Goal: Task Accomplishment & Management: Use online tool/utility

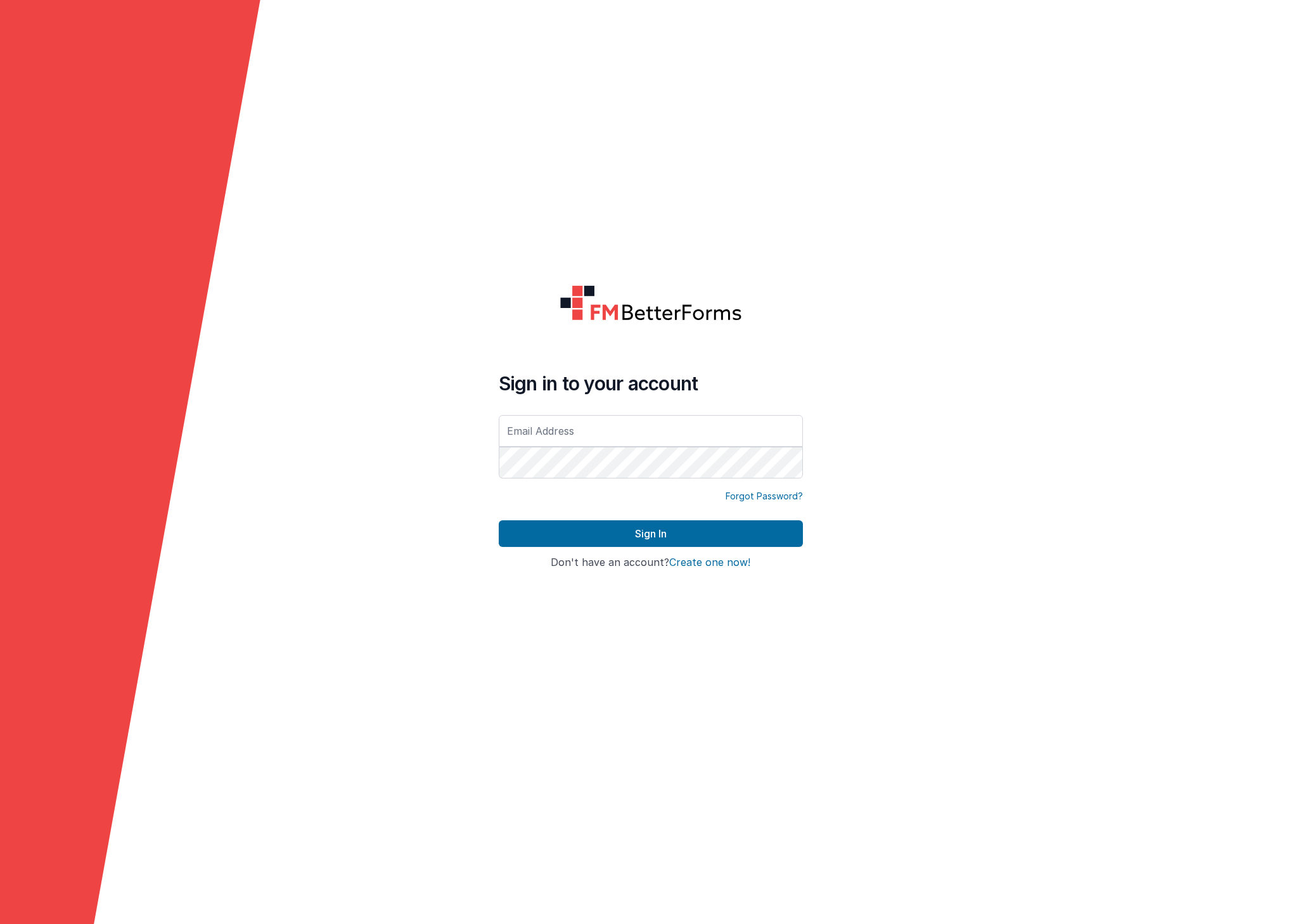
click at [521, 437] on input "text" at bounding box center [650, 431] width 304 height 32
type input "rmertzic@accsedu.org"
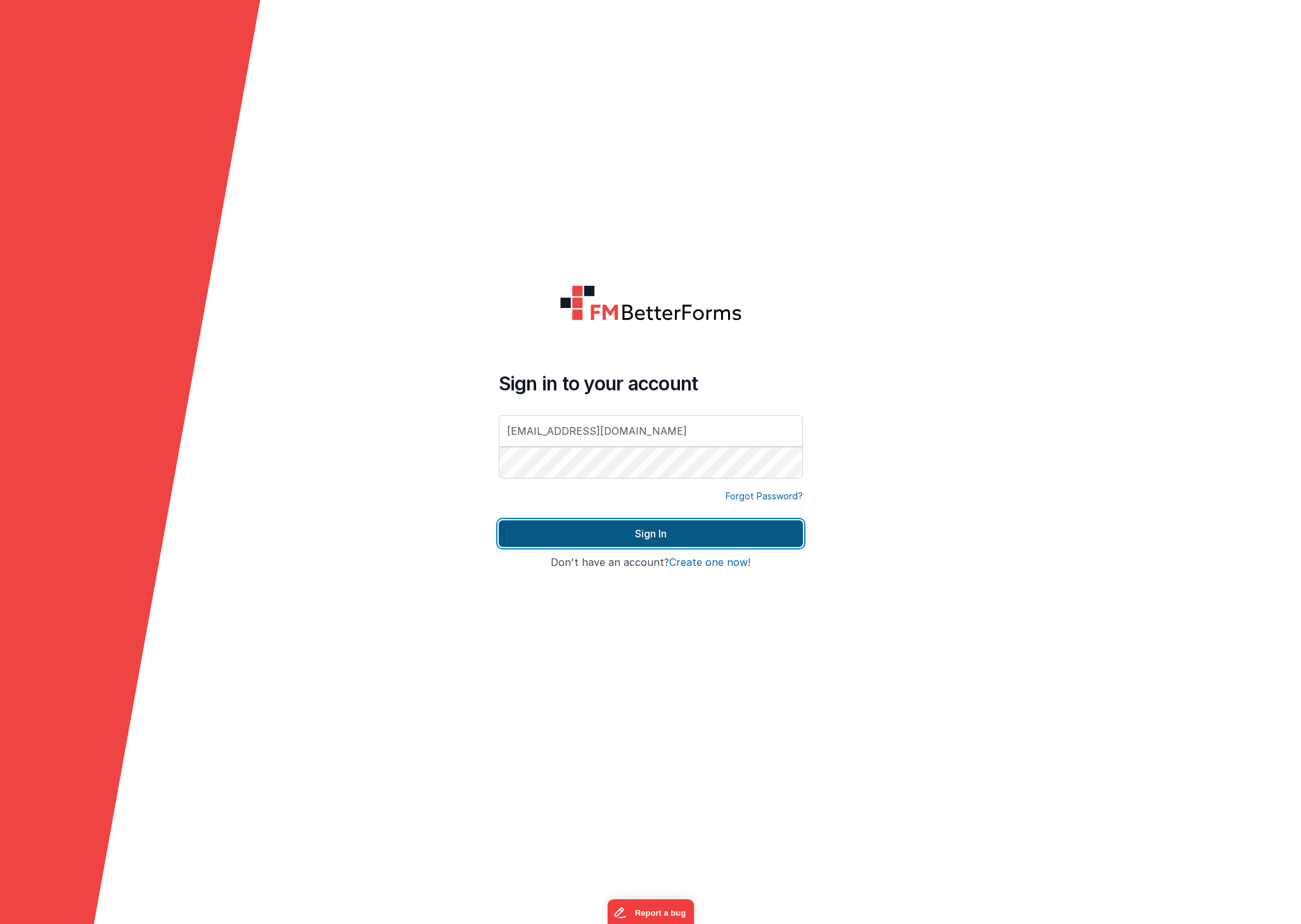
click at [673, 535] on button "Sign In" at bounding box center [650, 533] width 304 height 27
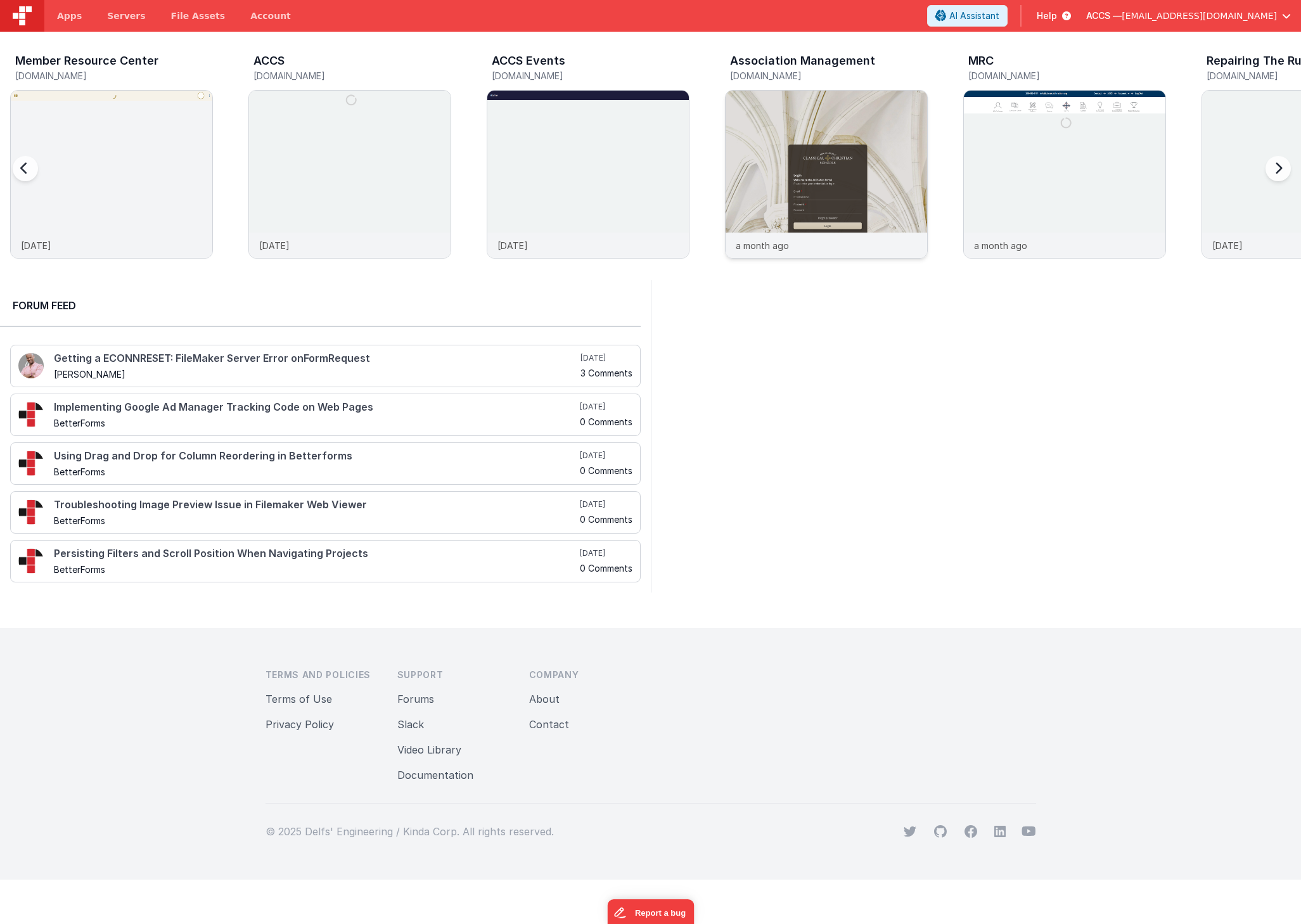
click at [868, 131] on img at bounding box center [826, 191] width 201 height 201
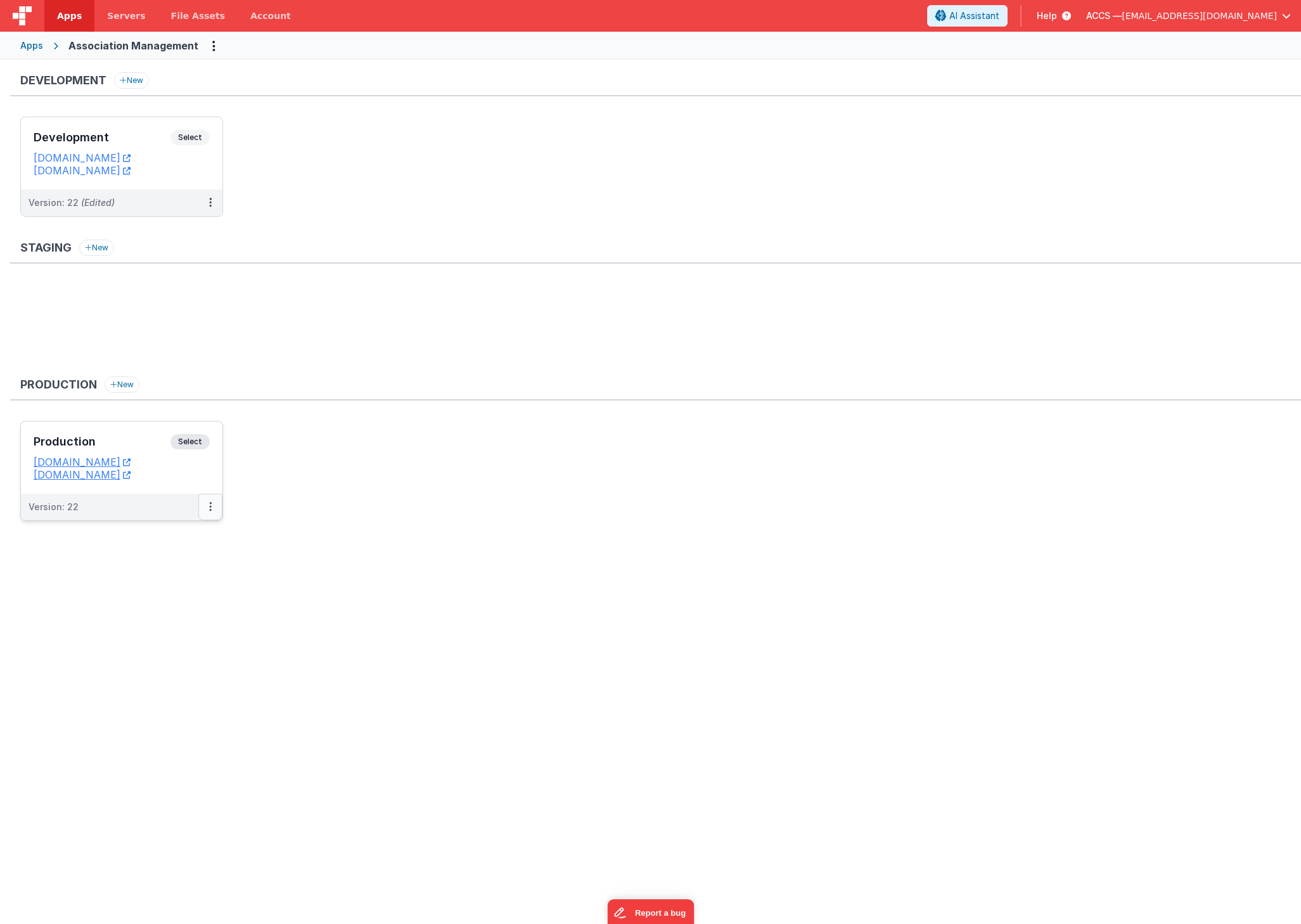
click at [212, 505] on button at bounding box center [211, 507] width 24 height 27
click at [189, 533] on link "Edit" at bounding box center [166, 536] width 112 height 23
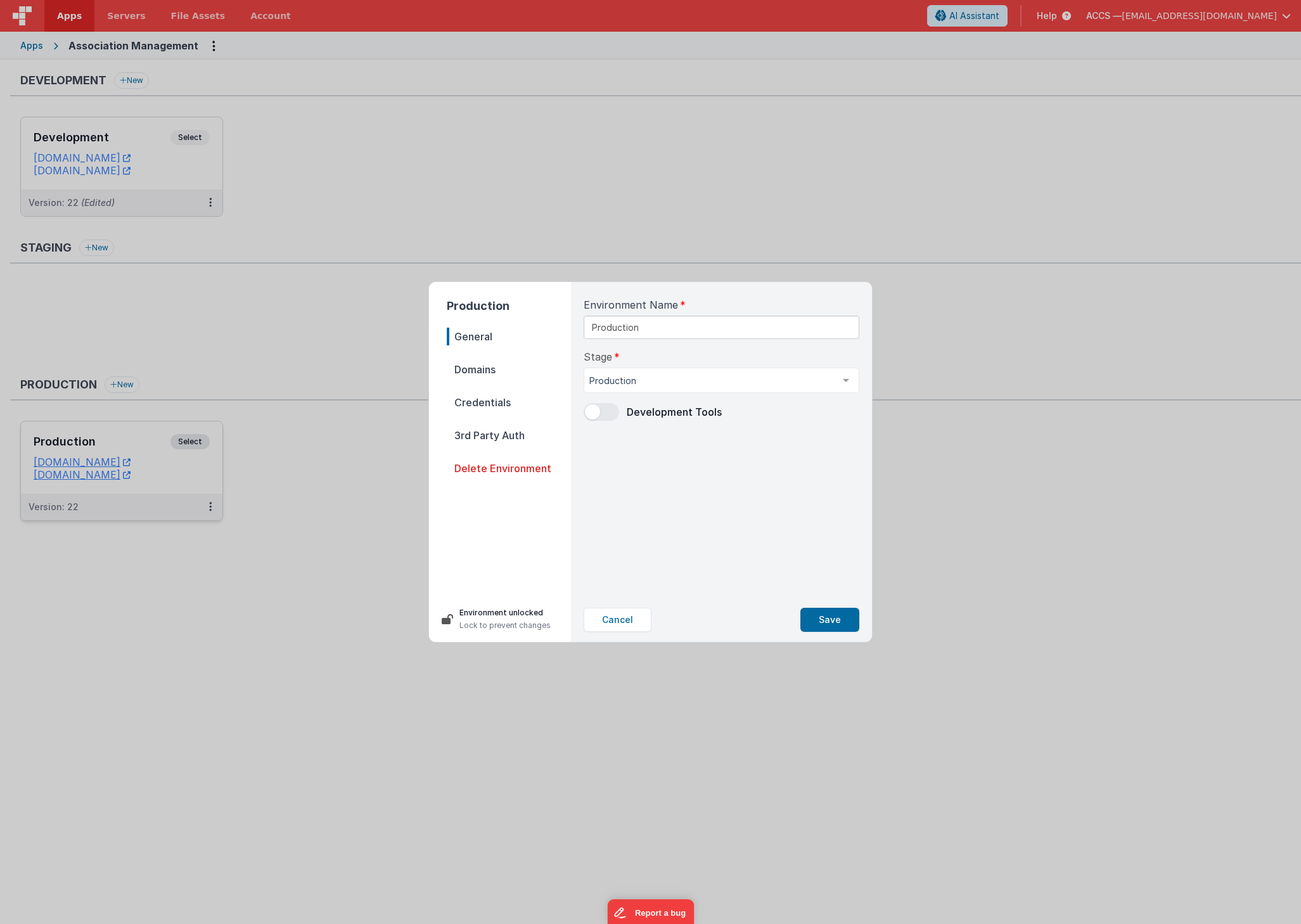
click at [489, 369] on span "Domains" at bounding box center [508, 369] width 124 height 17
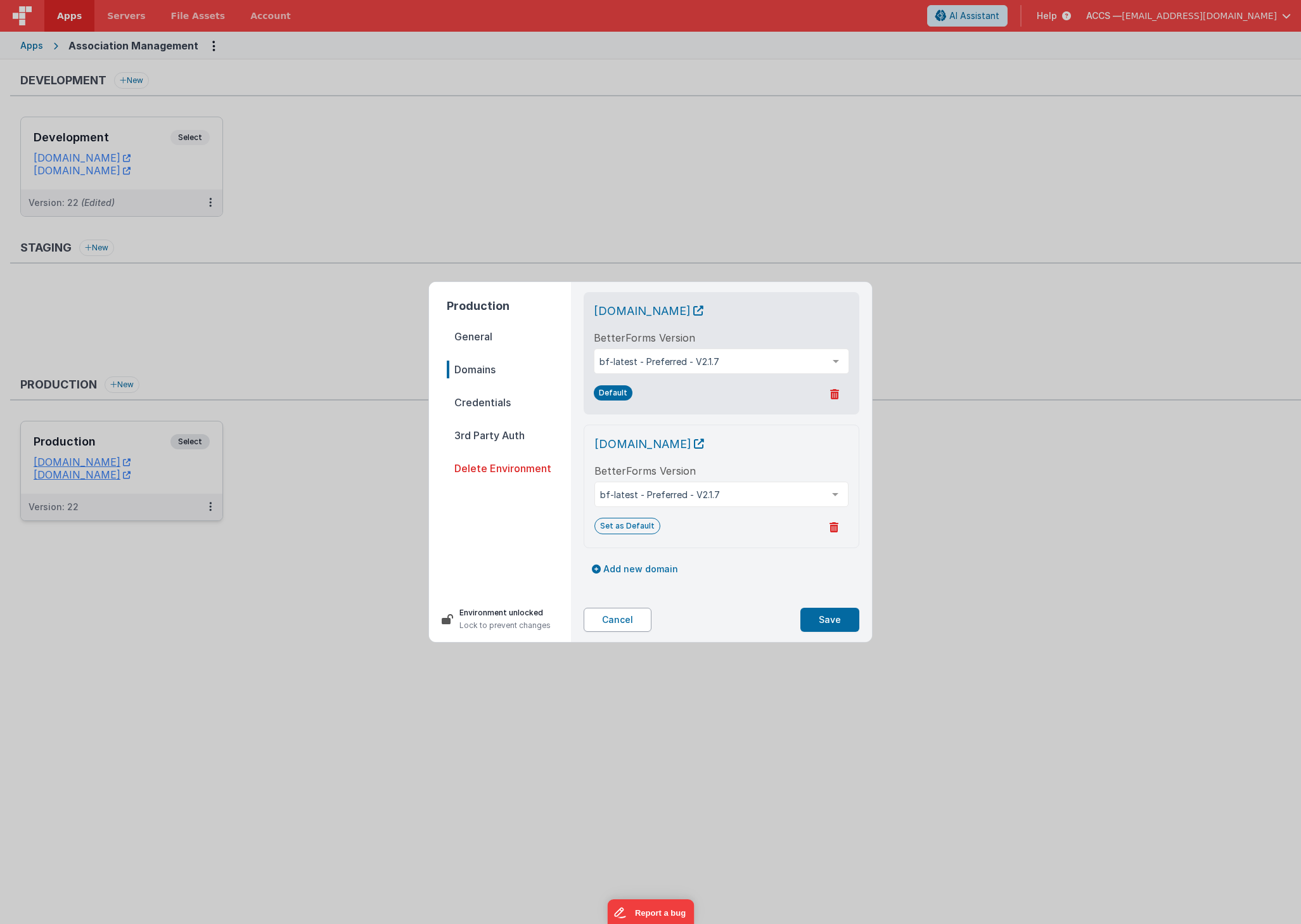
click at [609, 621] on button "Cancel" at bounding box center [617, 620] width 68 height 24
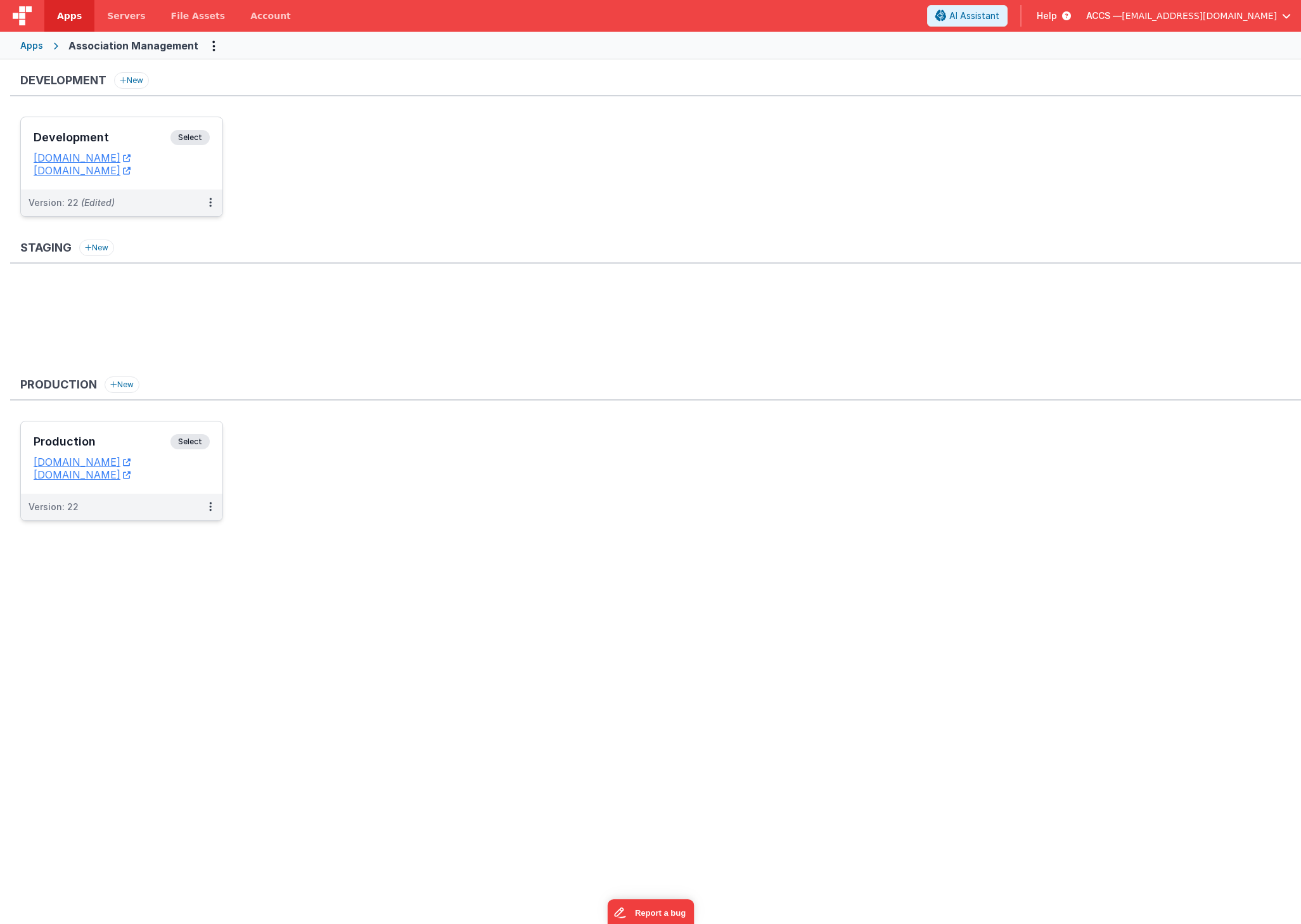
click at [141, 143] on h3 "Development" at bounding box center [102, 138] width 137 height 13
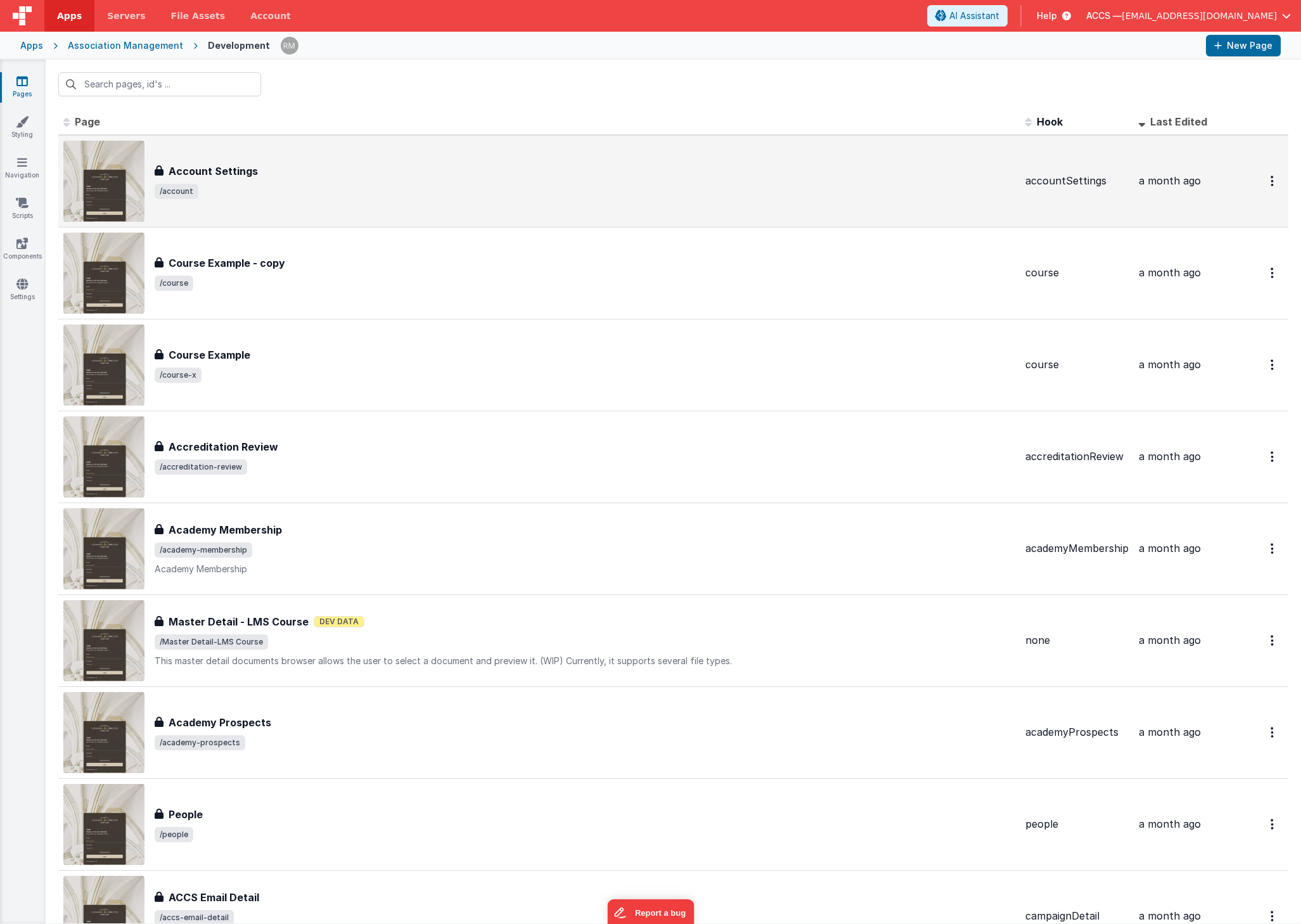
click at [315, 182] on div "Account Settings Account Settings /account" at bounding box center [585, 181] width 861 height 36
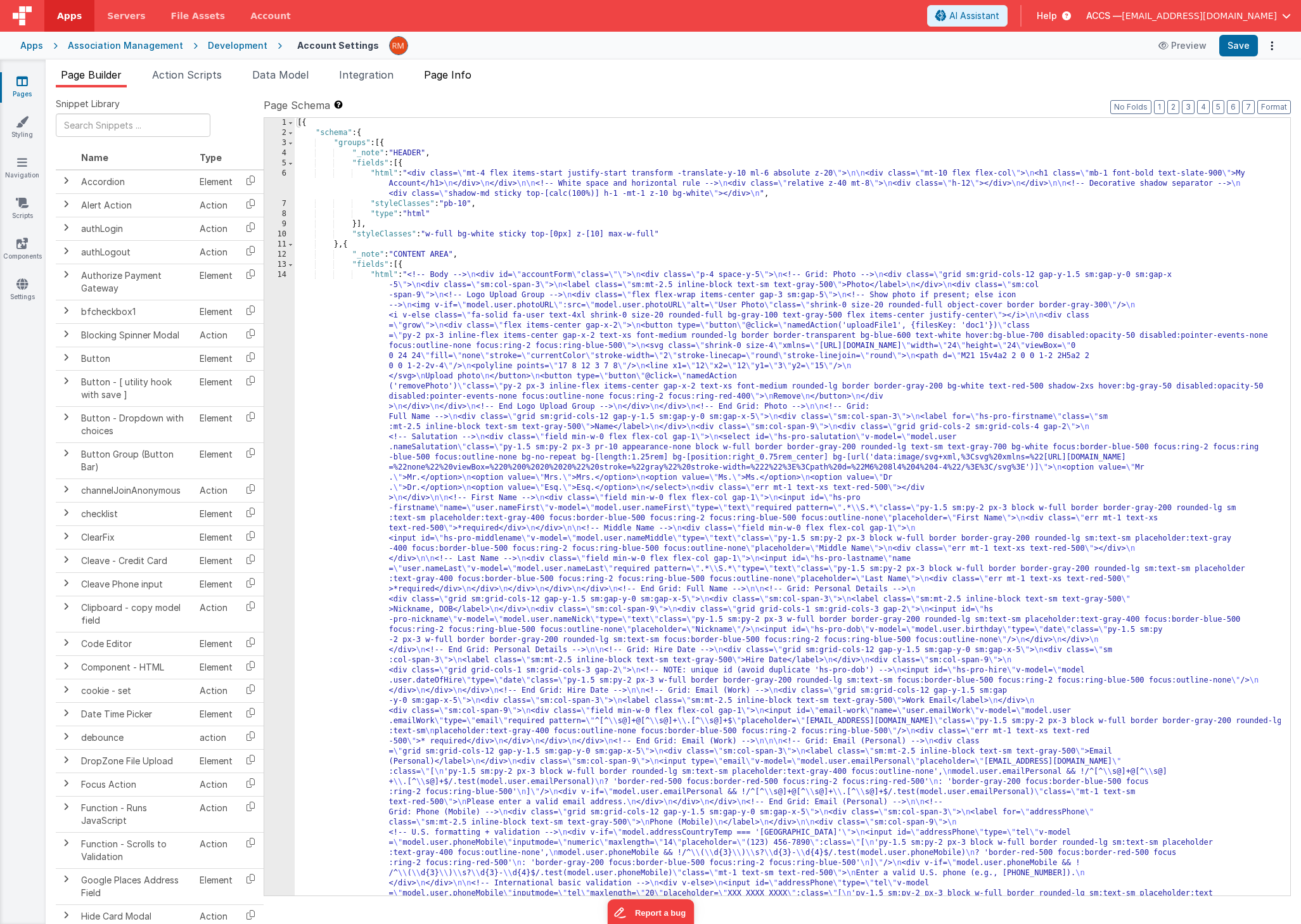
click at [469, 77] on span "Page Info" at bounding box center [448, 74] width 48 height 13
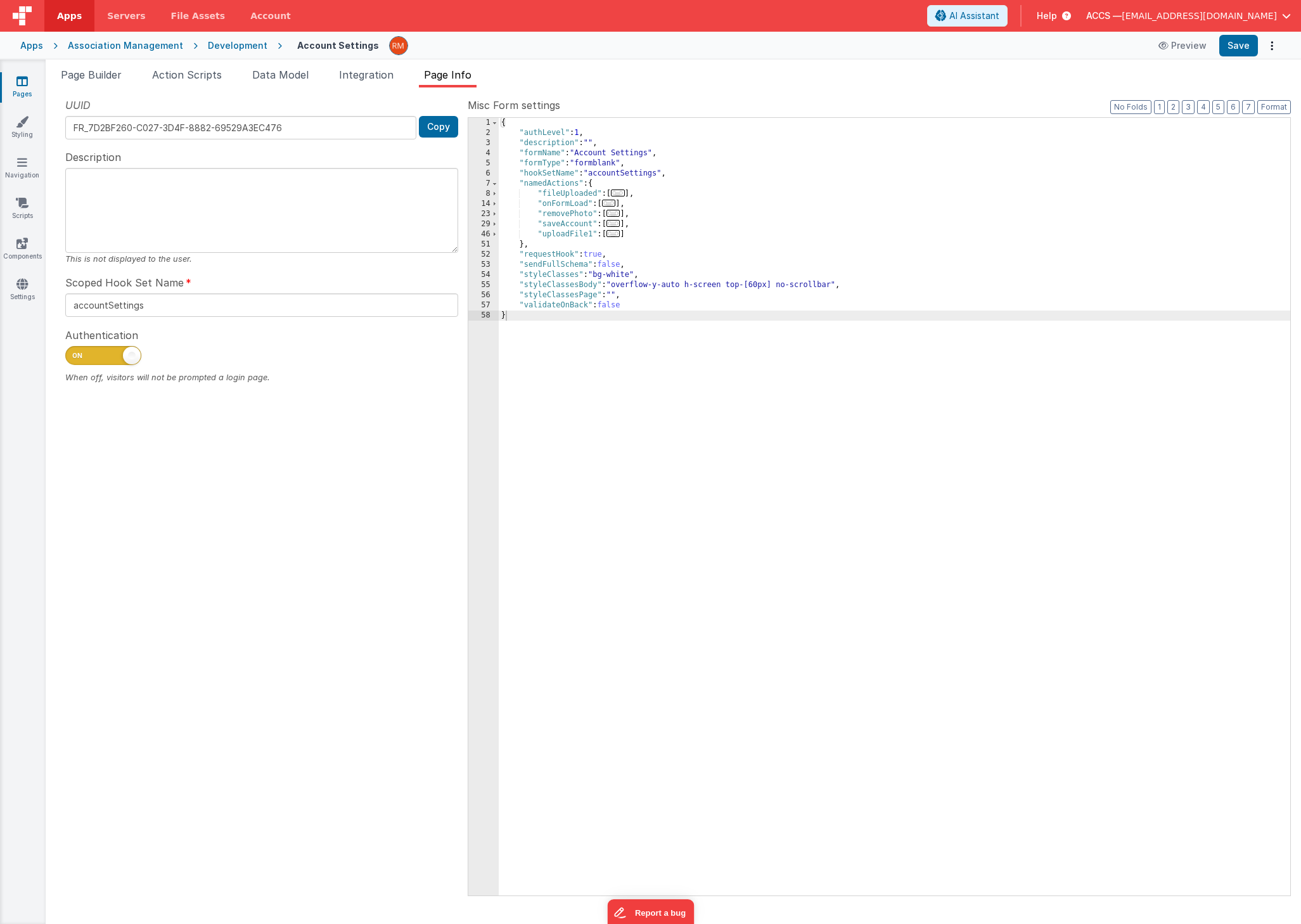
click at [26, 87] on link "Pages" at bounding box center [22, 87] width 46 height 25
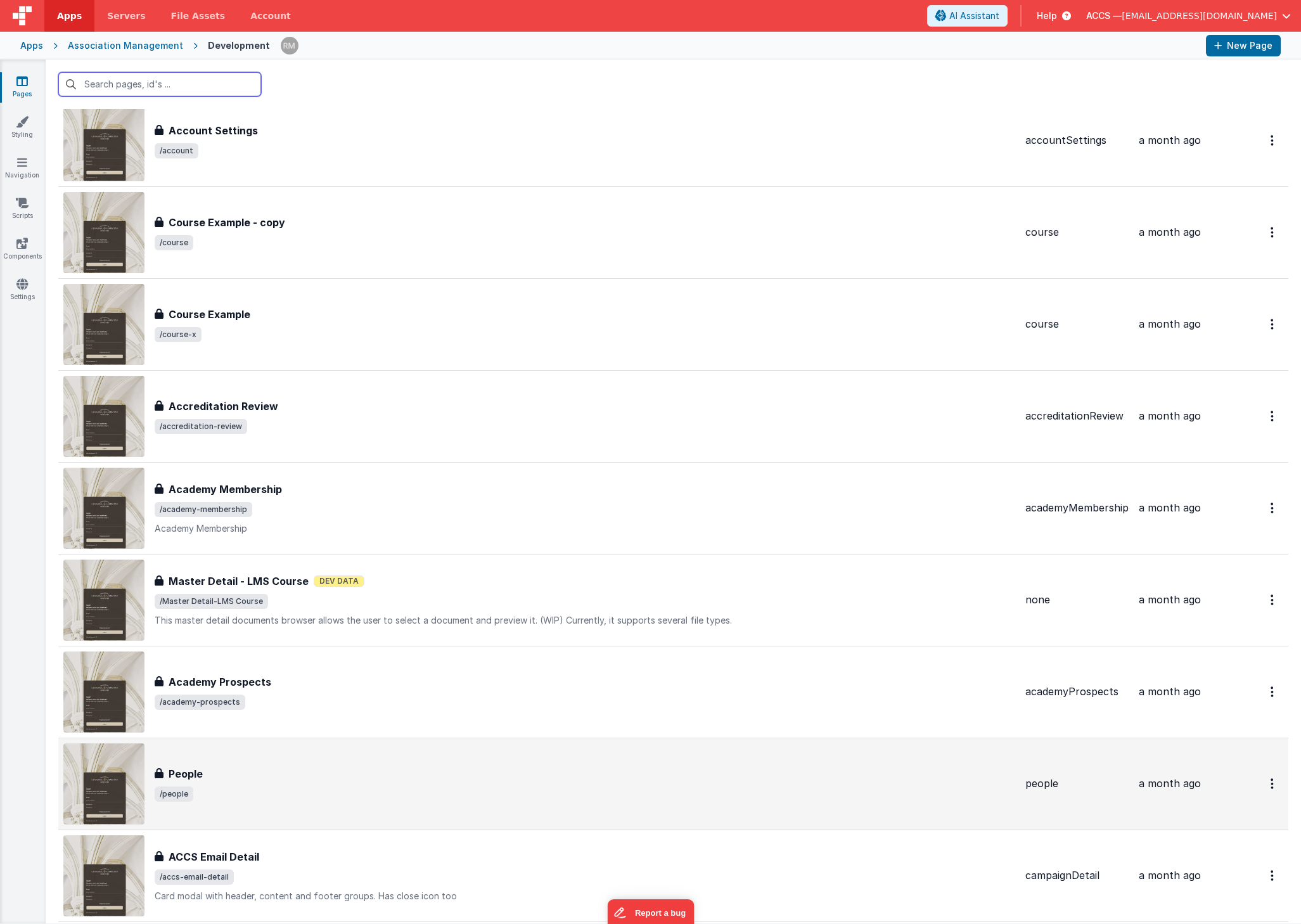
scroll to position [75, 0]
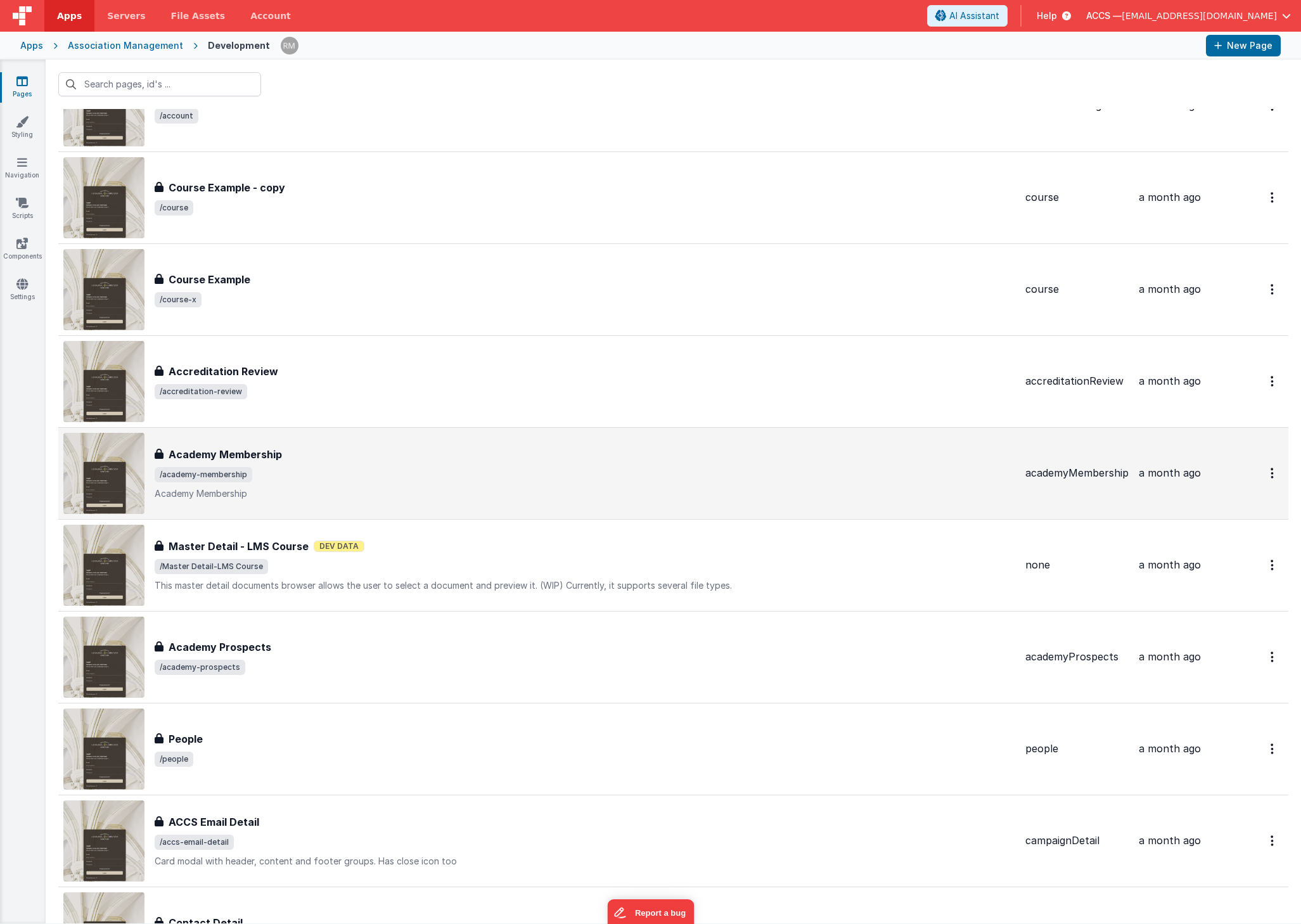
click at [340, 467] on span "/academy-membership" at bounding box center [585, 475] width 861 height 15
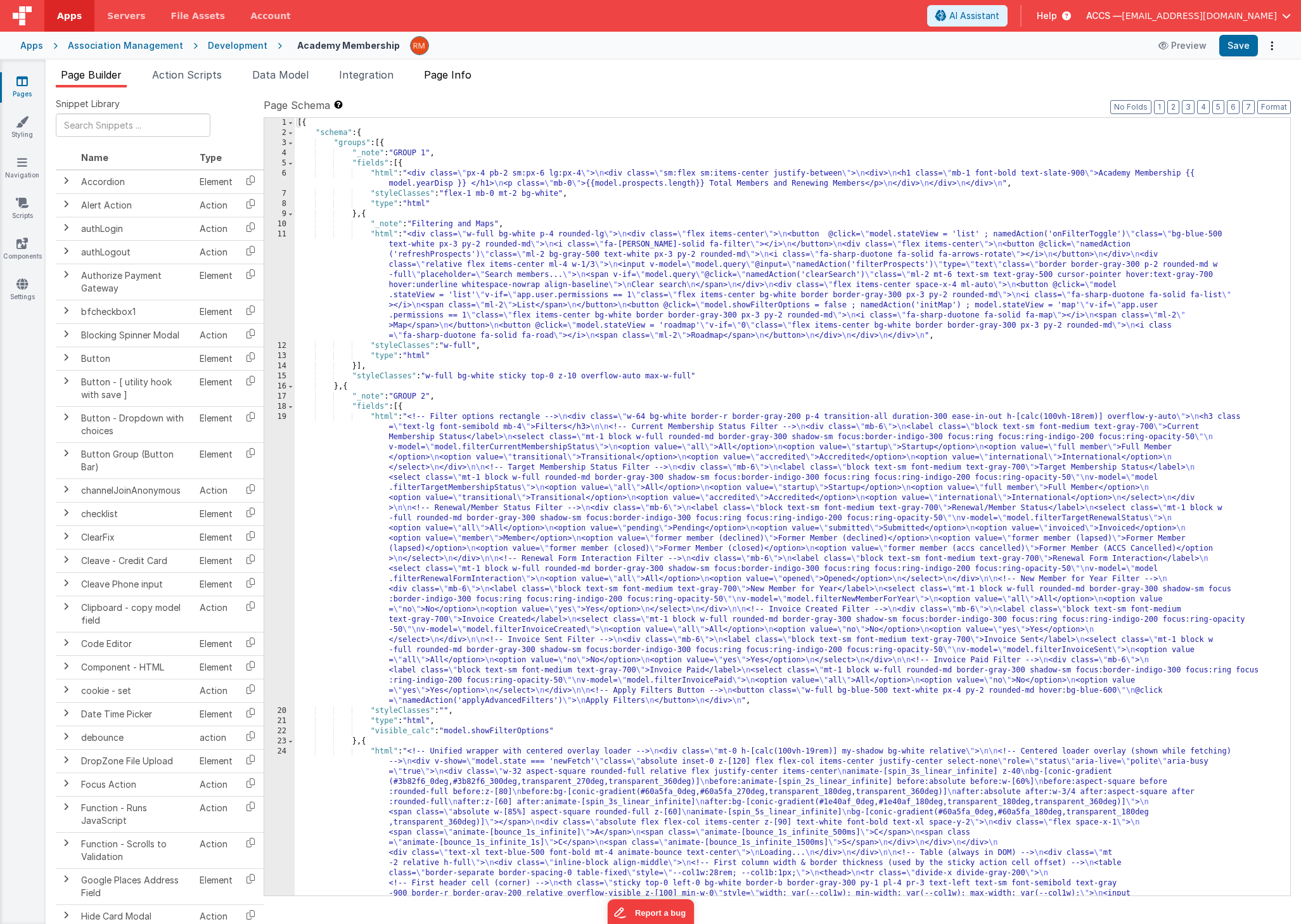
click at [476, 71] on li "Page Info" at bounding box center [448, 77] width 58 height 21
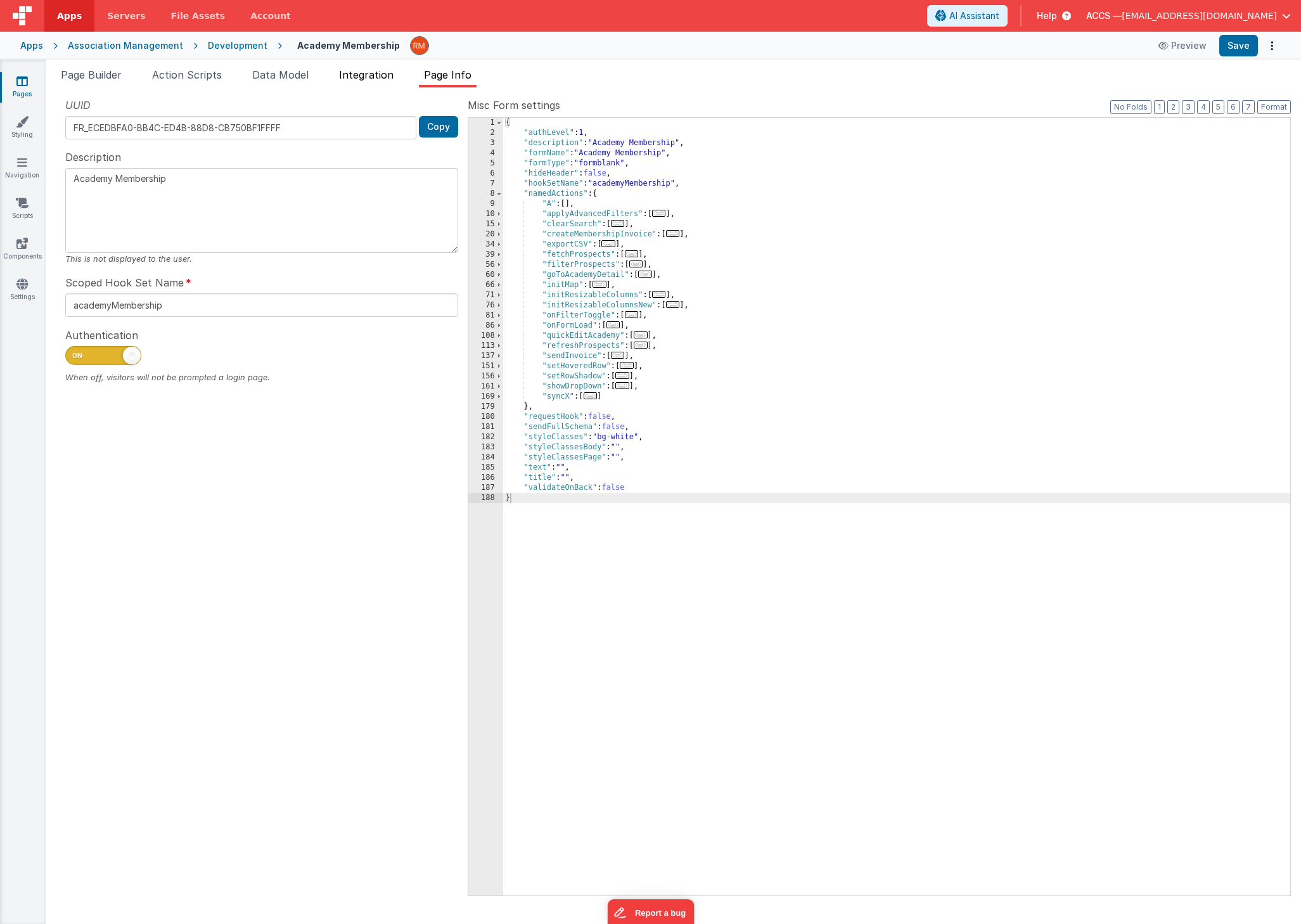
click at [350, 78] on span "Integration" at bounding box center [366, 74] width 55 height 13
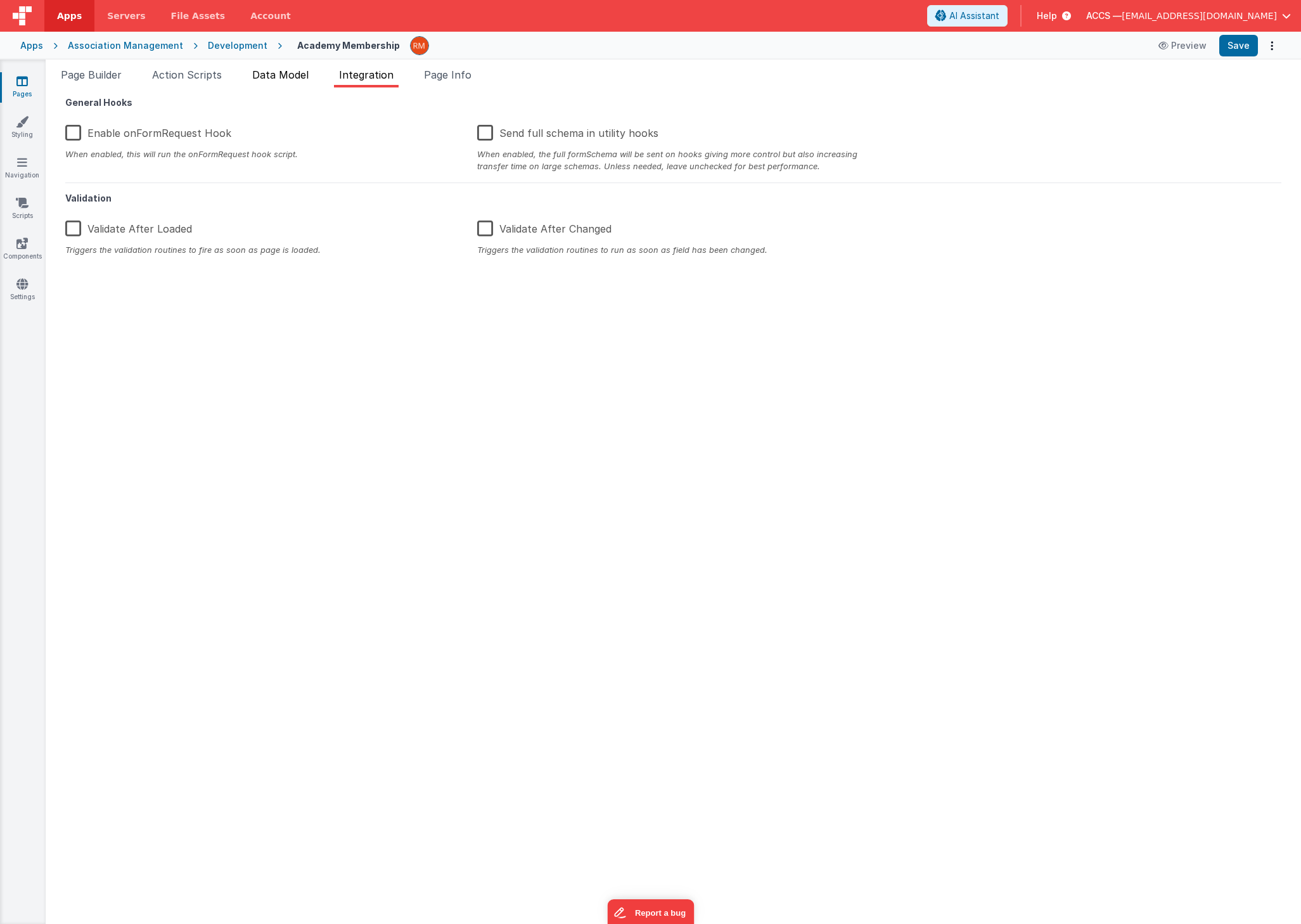
click at [276, 81] on span "Data Model" at bounding box center [280, 74] width 56 height 13
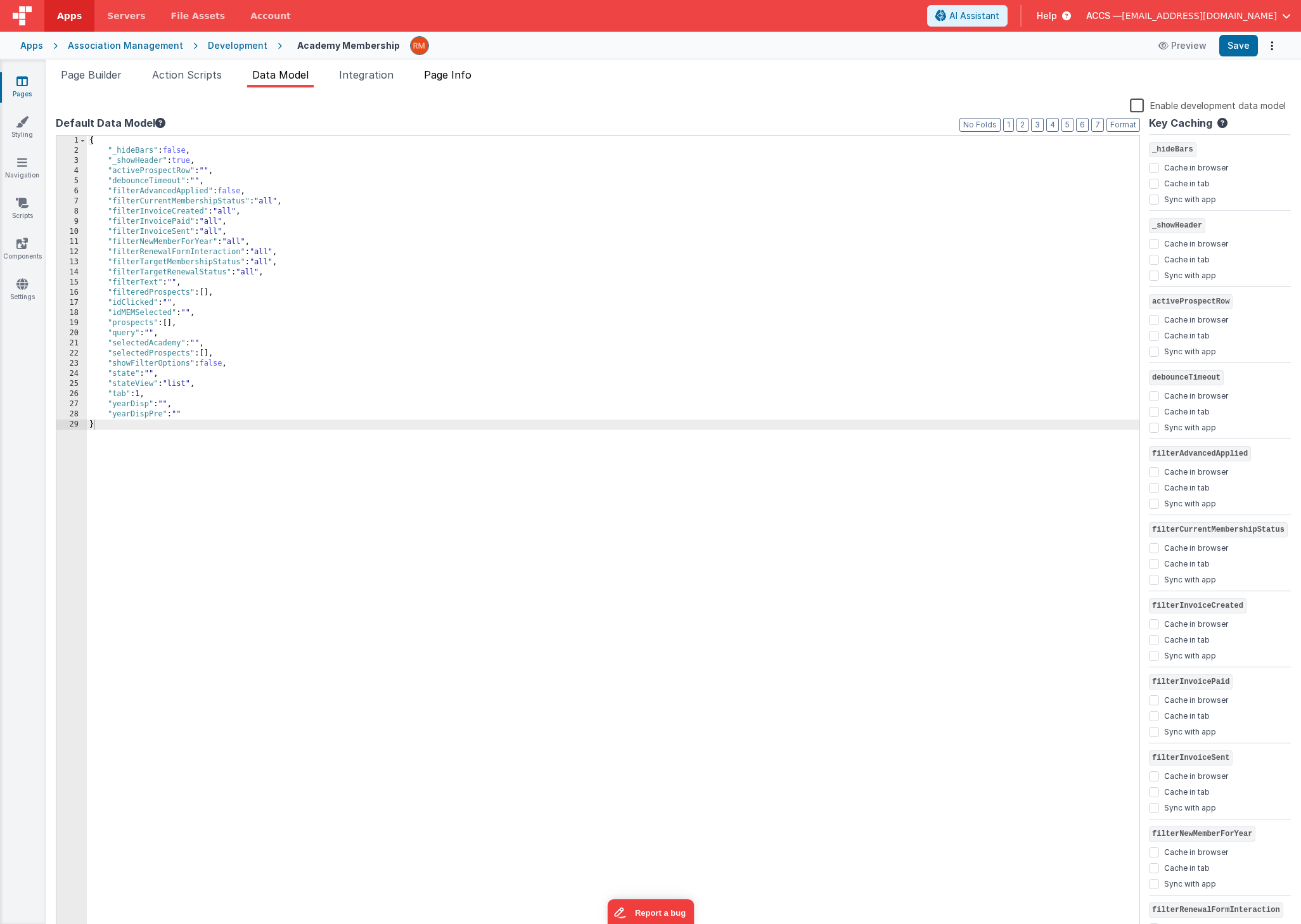
click at [454, 78] on span "Page Info" at bounding box center [448, 74] width 48 height 13
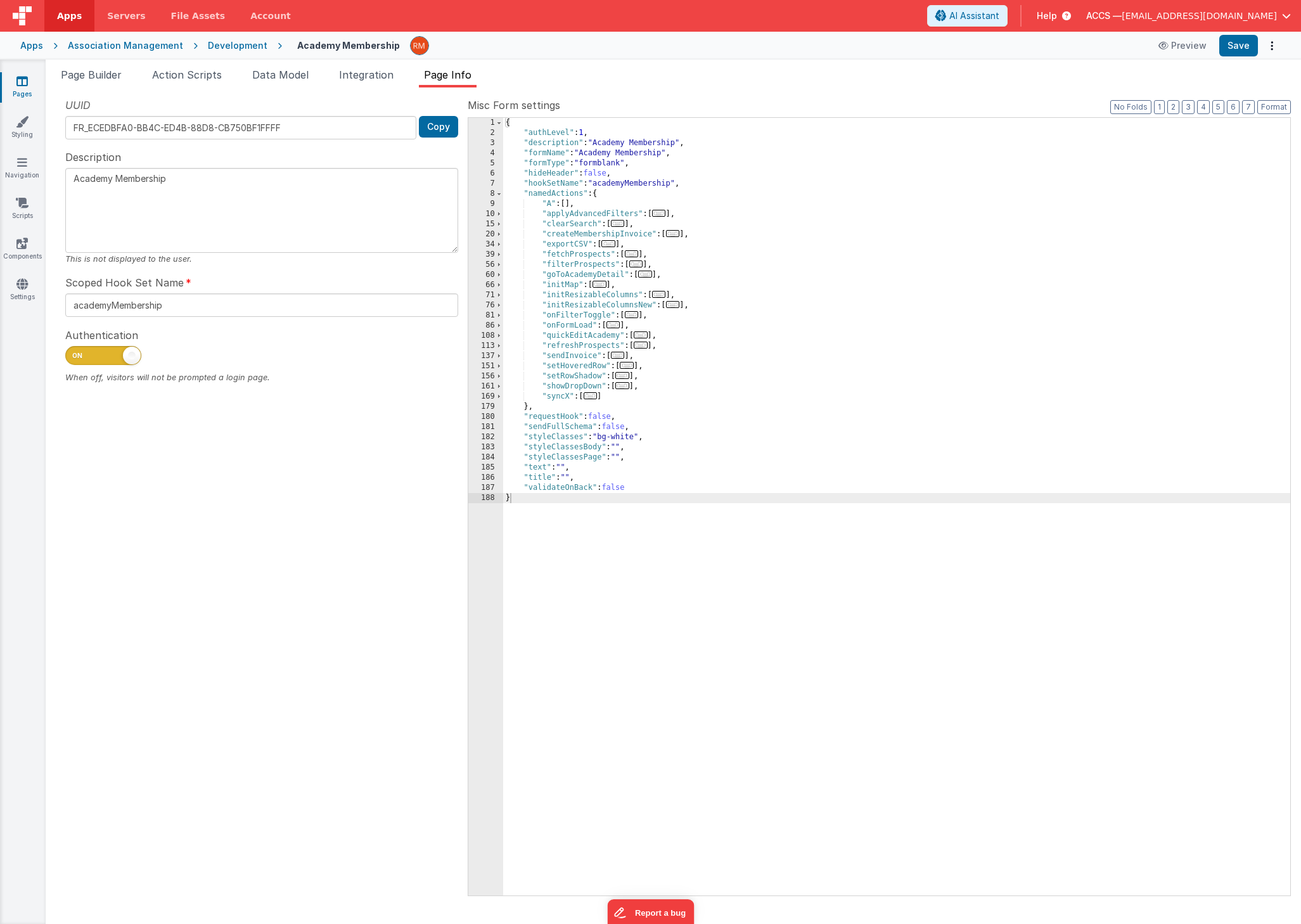
click at [616, 244] on span "..." at bounding box center [609, 243] width 14 height 7
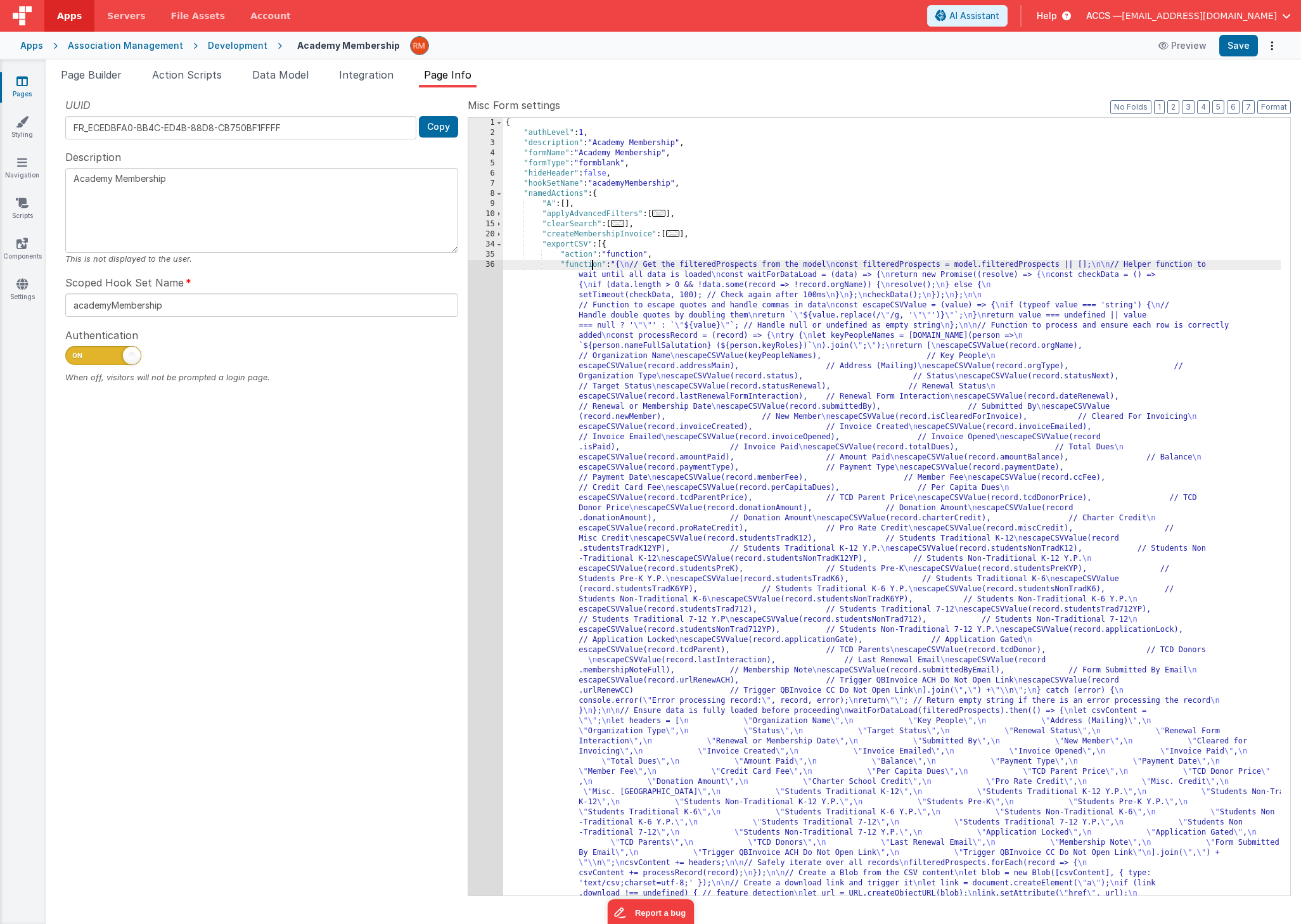
click at [591, 264] on div "{ "authLevel" : 1 , "description" : "Academy Membership" , "formName" : "Academ…" at bounding box center [891, 846] width 777 height 1457
click at [485, 265] on div "36" at bounding box center [486, 594] width 35 height 669
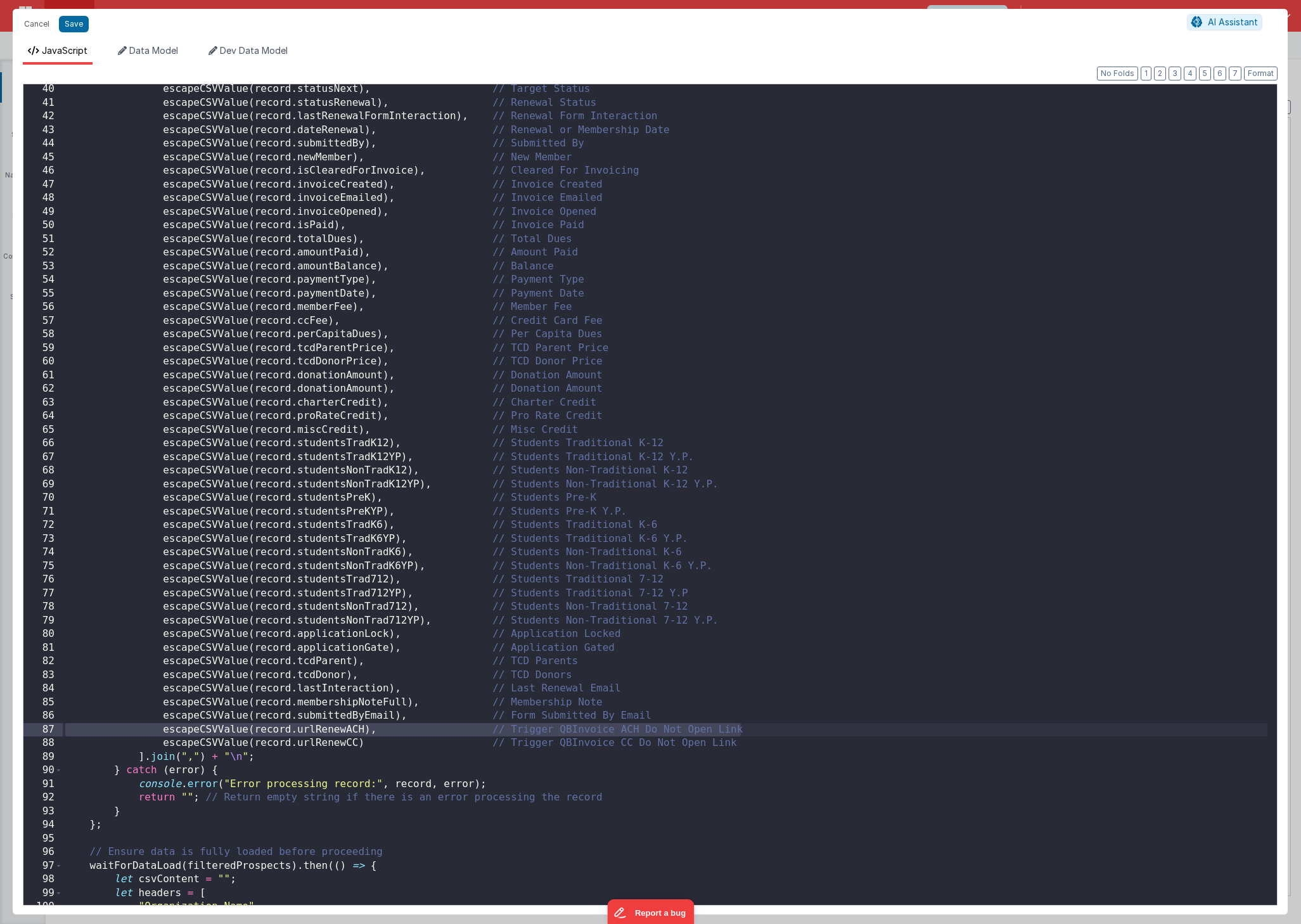
drag, startPoint x: 779, startPoint y: 732, endPoint x: 21, endPoint y: 736, distance: 758.0
click at [21, 736] on div "Format 7 6 5 4 3 2 1 No Folds 40 41 42 43 44 45 46 47 48 49 50 51 52 53 54 55 5…" at bounding box center [650, 489] width 1275 height 850
click at [683, 714] on div "escapeCSVValue ( record . statusNext ) , // Target Status escapeCSVValue ( reco…" at bounding box center [666, 505] width 1205 height 846
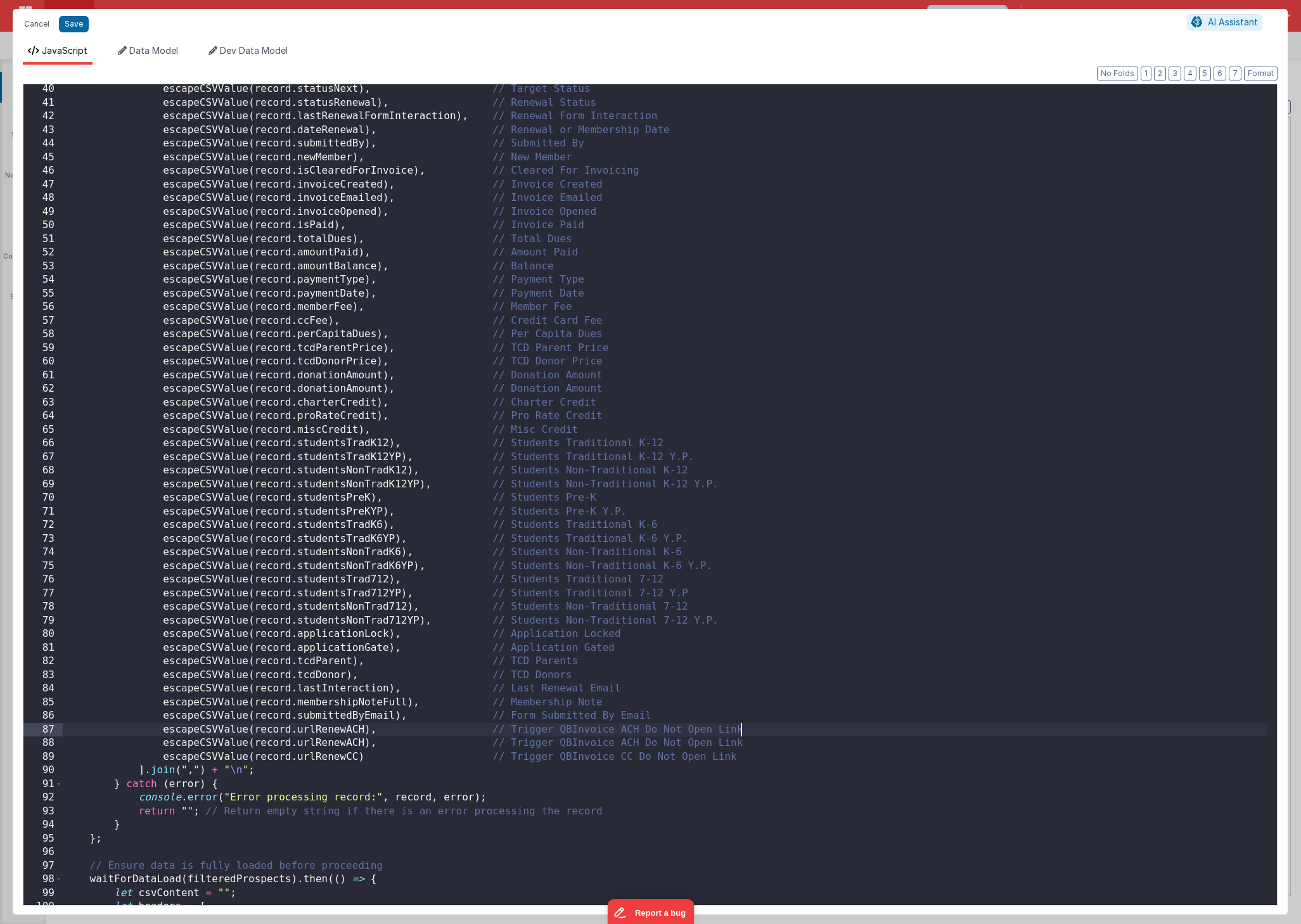
click at [365, 731] on div "escapeCSVValue ( record . statusNext ) , // Target Status escapeCSVValue ( reco…" at bounding box center [666, 505] width 1205 height 846
click at [516, 728] on div "escapeCSVValue ( record . statusNext ) , // Target Status escapeCSVValue ( reco…" at bounding box center [666, 505] width 1205 height 846
drag, startPoint x: 749, startPoint y: 732, endPoint x: 687, endPoint y: 730, distance: 62.0
click at [687, 730] on div "escapeCSVValue ( record . statusNext ) , // Target Status escapeCSVValue ( reco…" at bounding box center [666, 505] width 1205 height 846
click at [743, 729] on div "escapeCSVValue ( record . statusNext ) , // Target Status escapeCSVValue ( reco…" at bounding box center [666, 505] width 1205 height 846
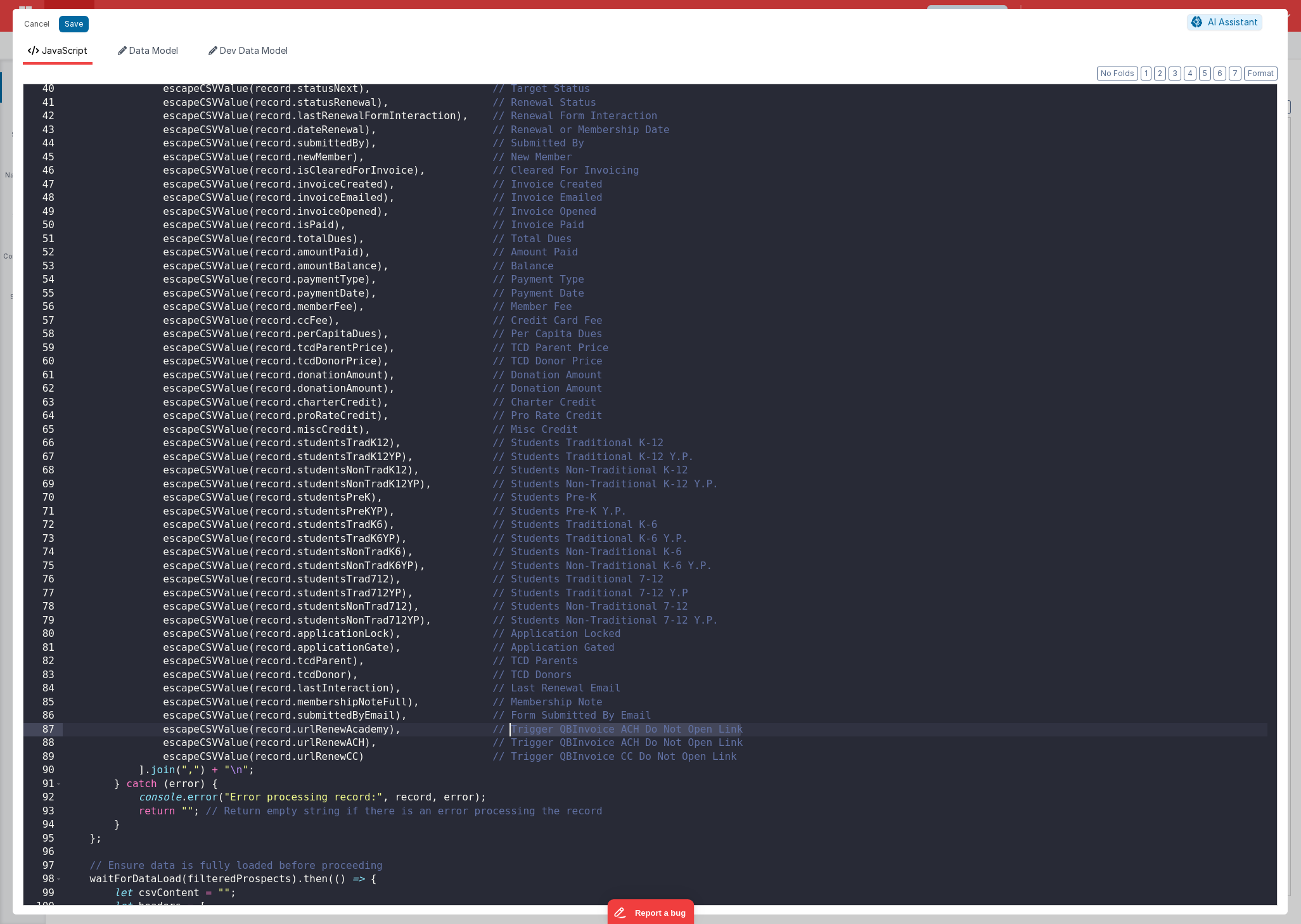
drag, startPoint x: 751, startPoint y: 728, endPoint x: 511, endPoint y: 732, distance: 240.0
click at [511, 732] on div "escapeCSVValue ( record . statusNext ) , // Target Status escapeCSVValue ( reco…" at bounding box center [666, 505] width 1205 height 846
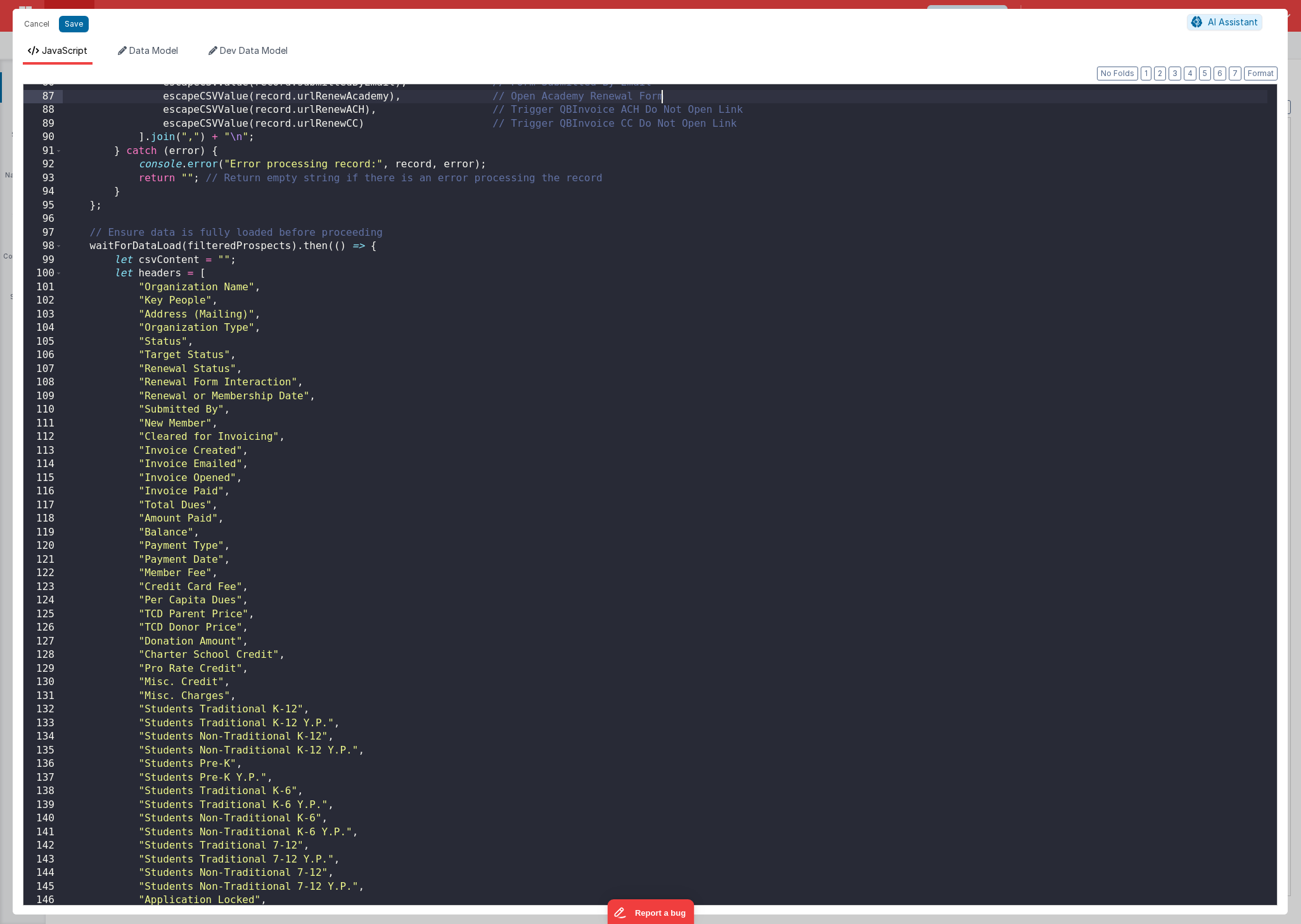
scroll to position [1445, 0]
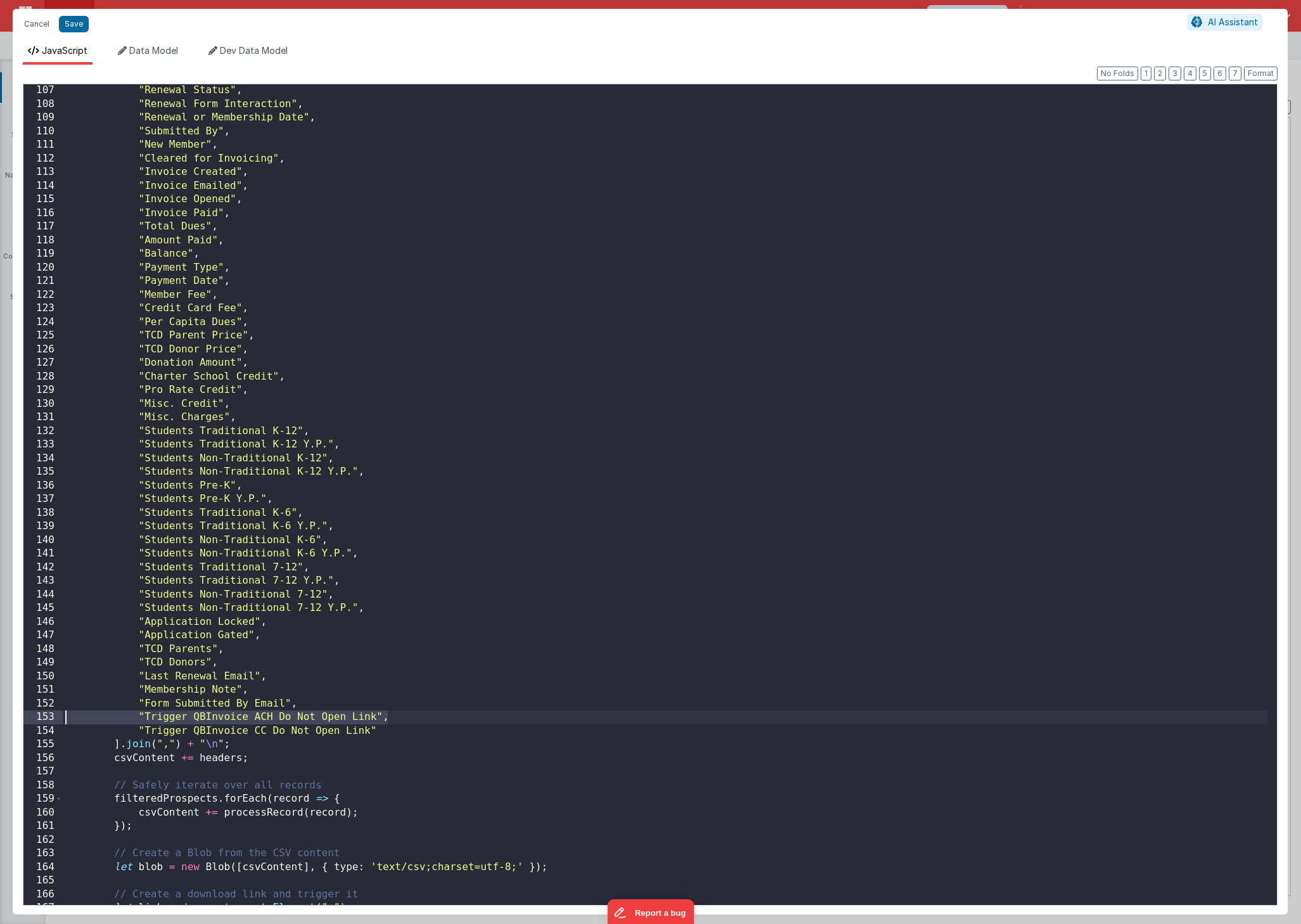
drag, startPoint x: 403, startPoint y: 716, endPoint x: 45, endPoint y: 710, distance: 358.1
click at [45, 710] on div "107 108 109 110 111 112 113 114 115 116 117 118 119 120 121 122 123 124 125 126…" at bounding box center [650, 495] width 1255 height 822
click at [313, 704] on div ""Renewal Status" , "Renewal Form Interaction" , "Renewal or Membership Date" , …" at bounding box center [666, 507] width 1205 height 846
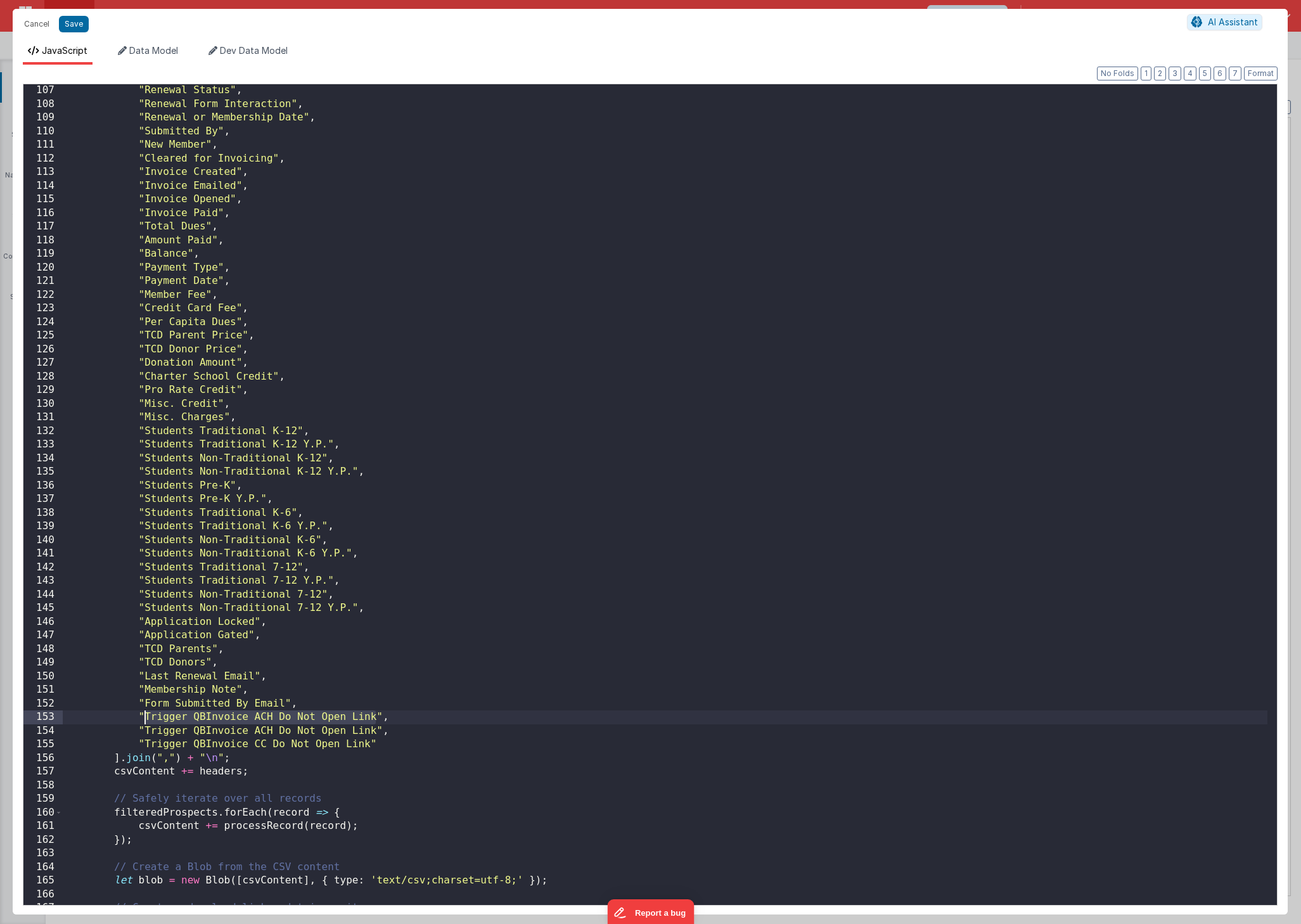
drag, startPoint x: 376, startPoint y: 716, endPoint x: 146, endPoint y: 714, distance: 230.0
click at [146, 714] on div ""Renewal Status" , "Renewal Form Interaction" , "Renewal or Membership Date" , …" at bounding box center [666, 507] width 1205 height 846
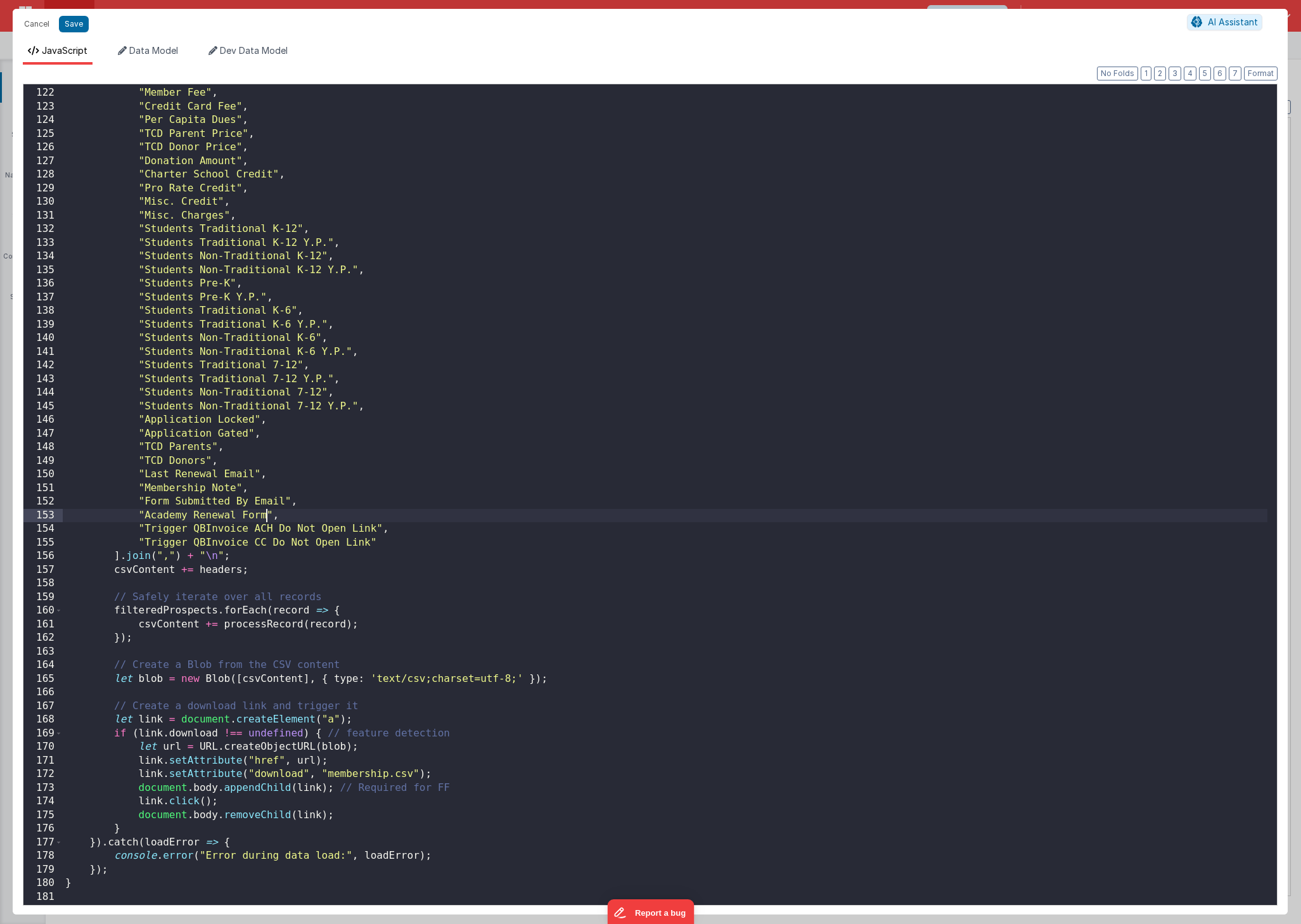
scroll to position [1645, 0]
click at [79, 28] on button "Save" at bounding box center [74, 24] width 30 height 17
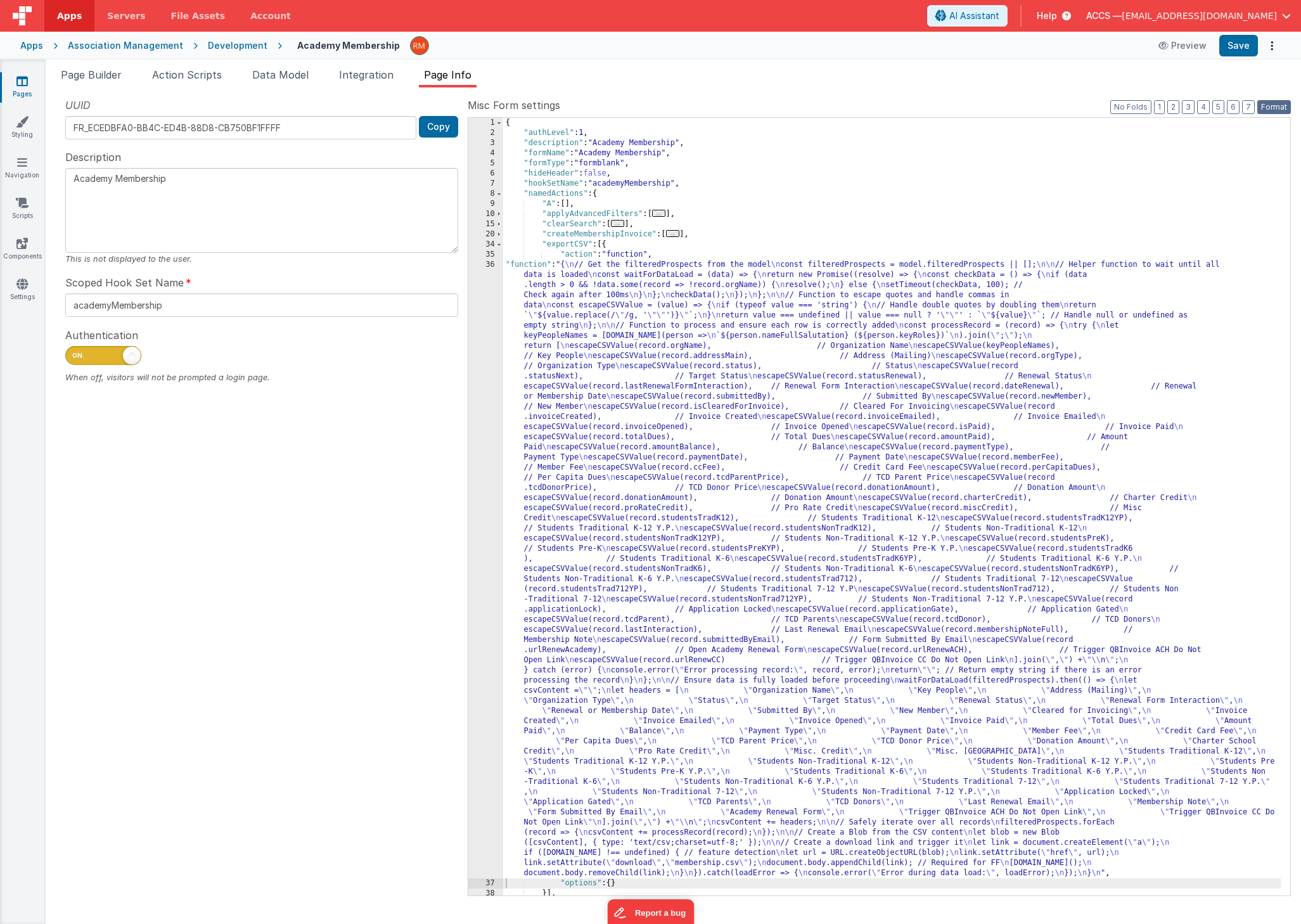
click at [1267, 112] on button "Format" at bounding box center [1274, 107] width 33 height 14
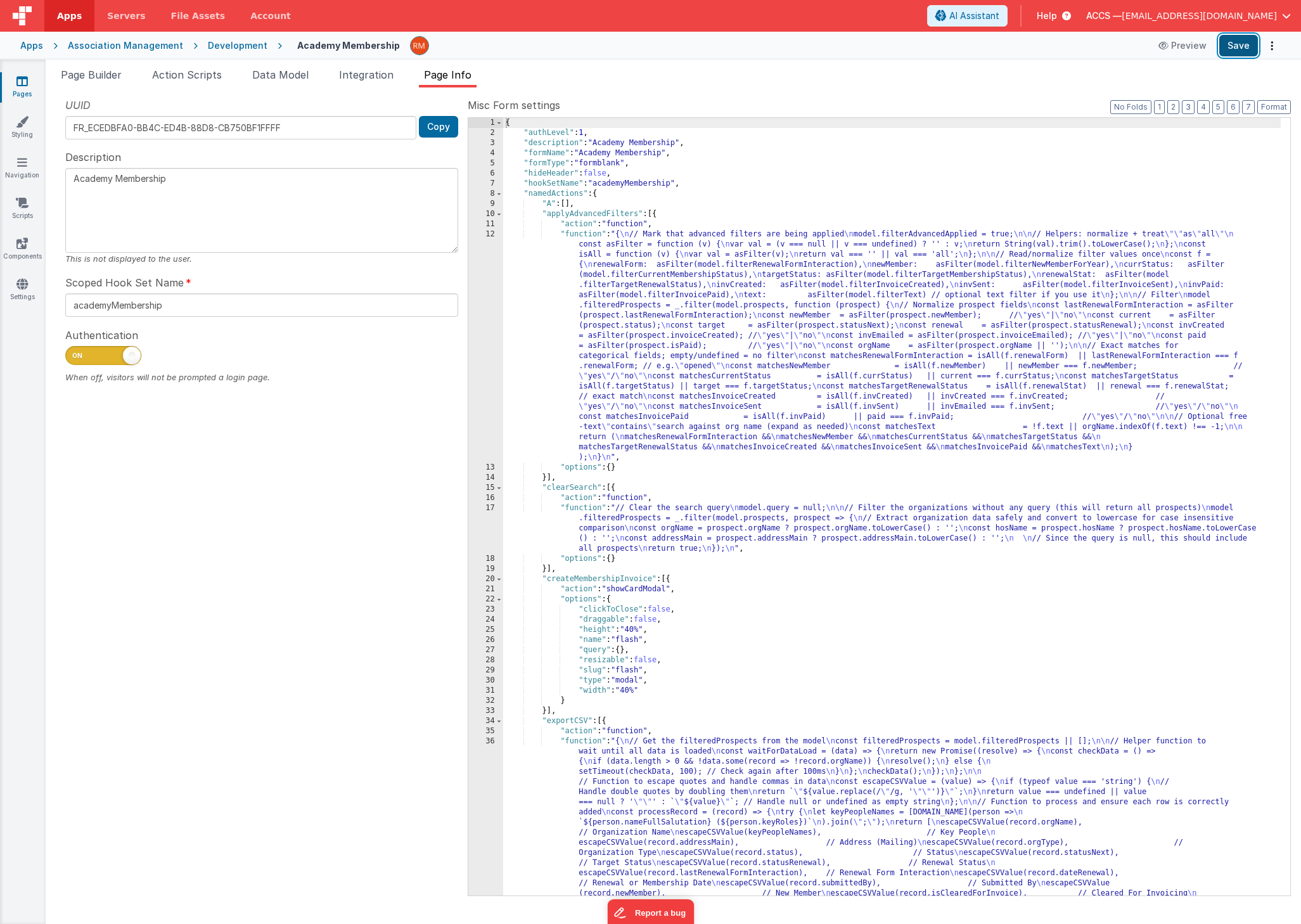
click at [1241, 52] on button "Save" at bounding box center [1239, 46] width 39 height 21
click at [25, 129] on link "Styling" at bounding box center [22, 128] width 46 height 25
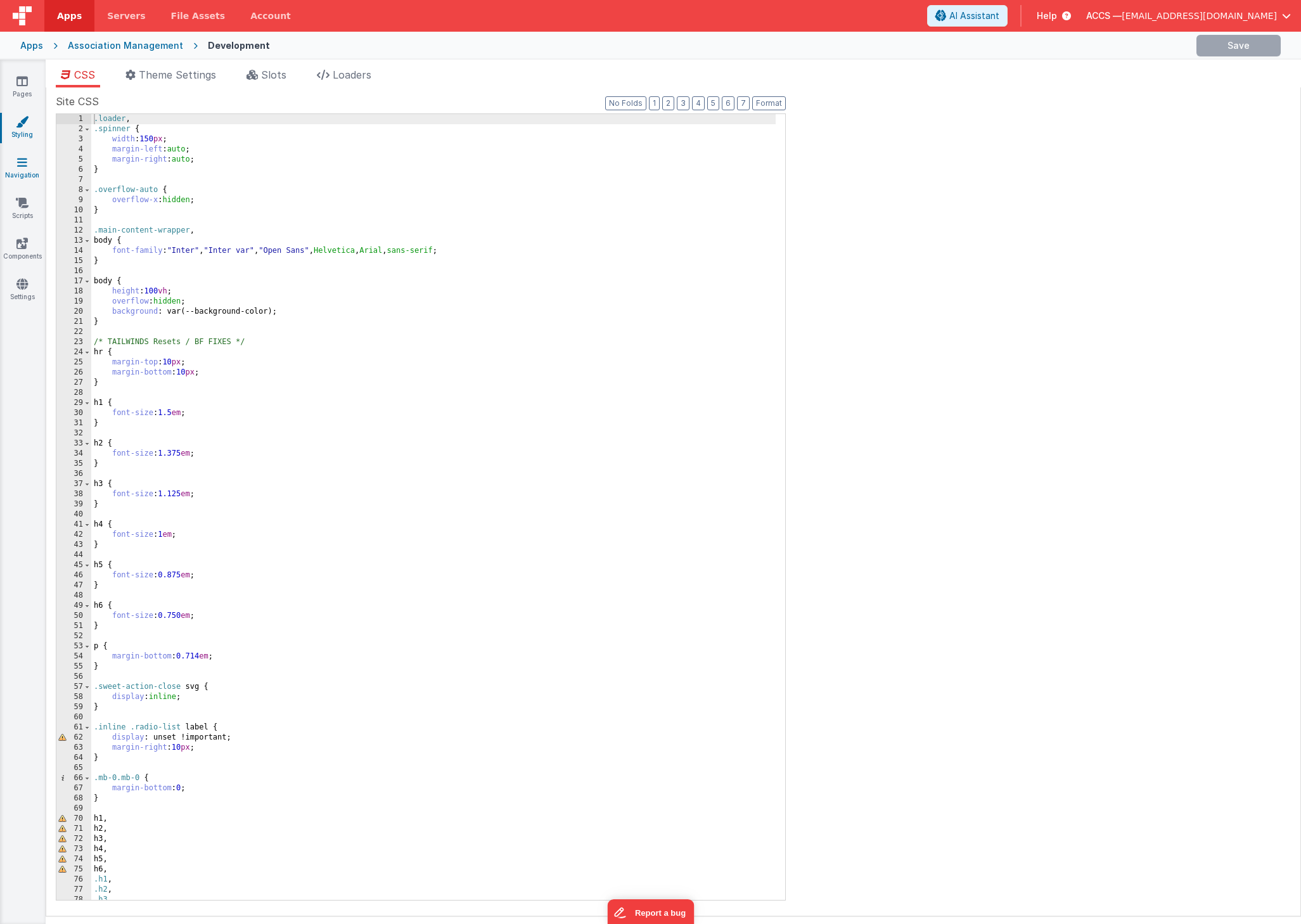
click at [10, 172] on link "Navigation" at bounding box center [22, 168] width 46 height 25
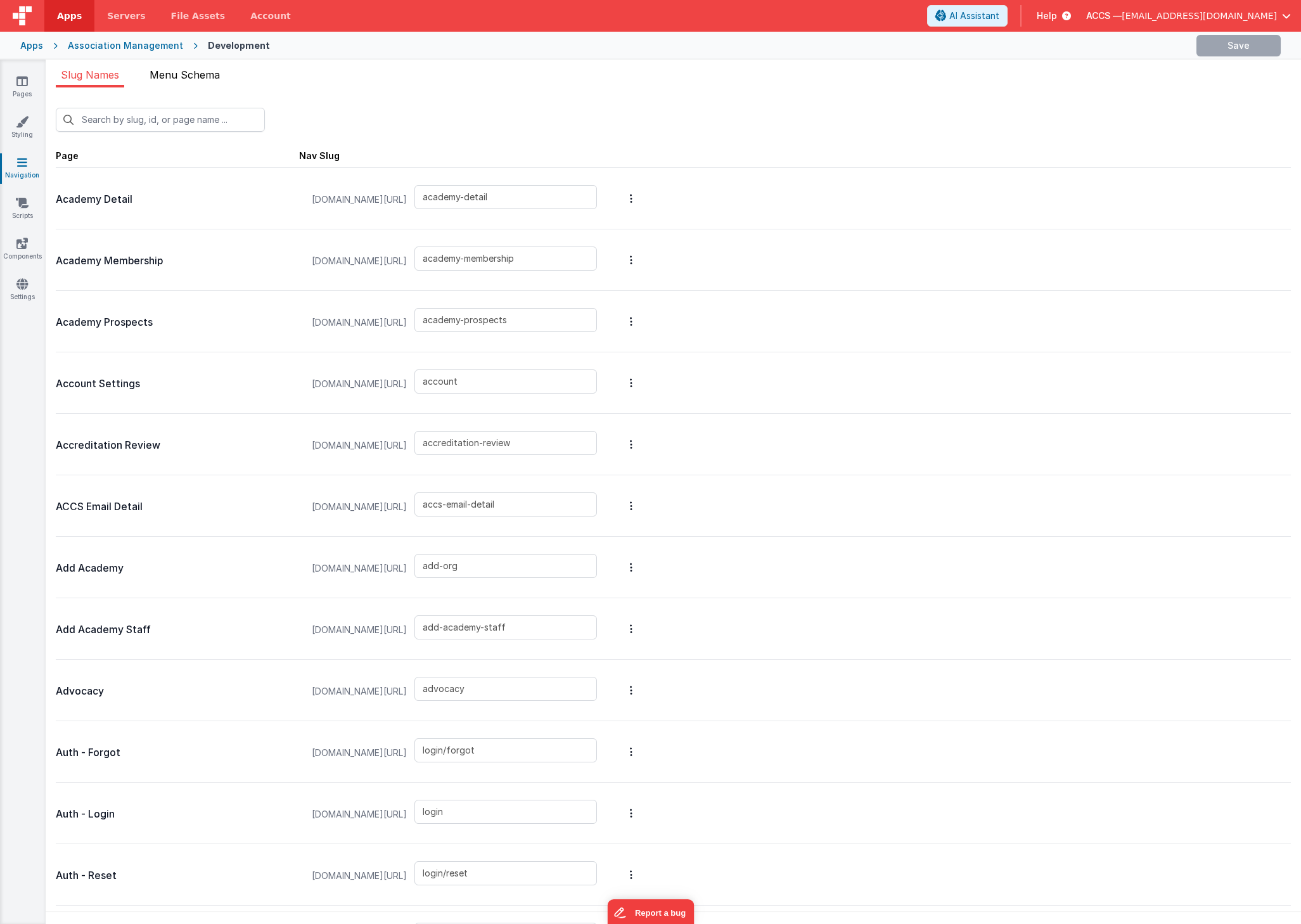
click at [211, 78] on span "Menu Schema" at bounding box center [185, 74] width 71 height 13
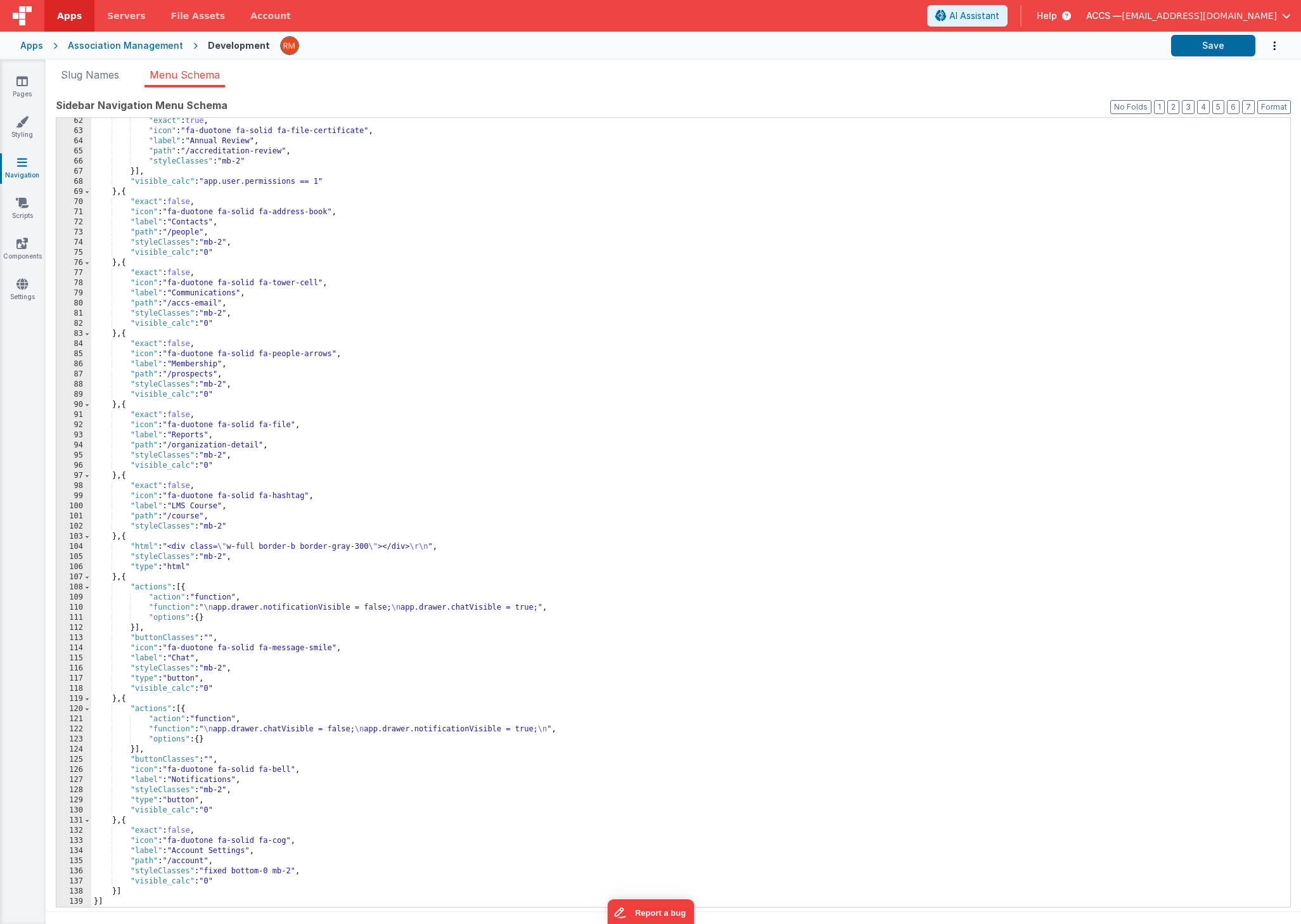
scroll to position [10, 0]
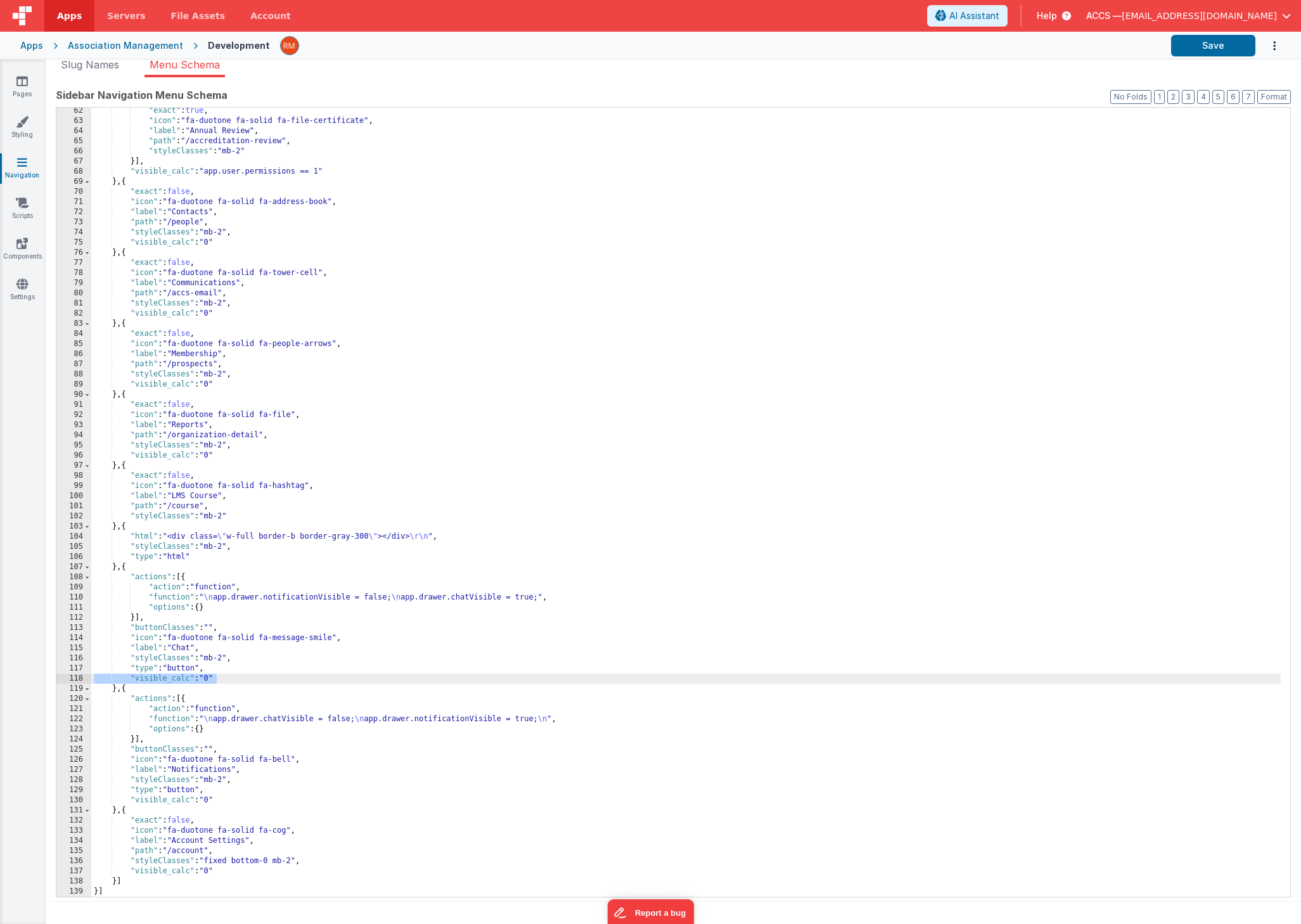
drag, startPoint x: 242, startPoint y: 680, endPoint x: 48, endPoint y: 678, distance: 194.0
click at [48, 678] on div "New Slug Page Nav Slug Academy Detail appdev.accsedu.org/#/ academy-detail Acad…" at bounding box center [673, 499] width 1255 height 844
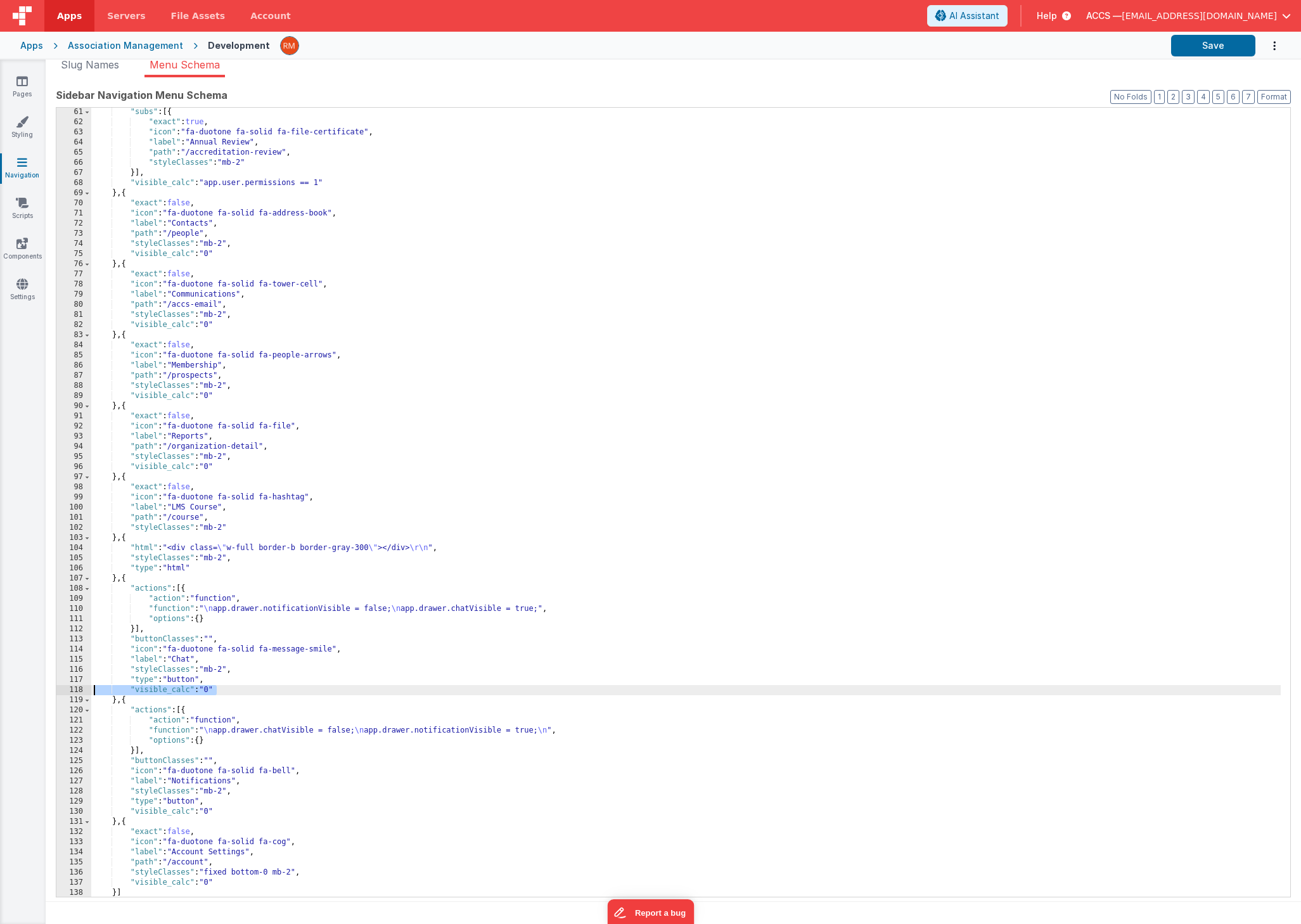
scroll to position [627, 0]
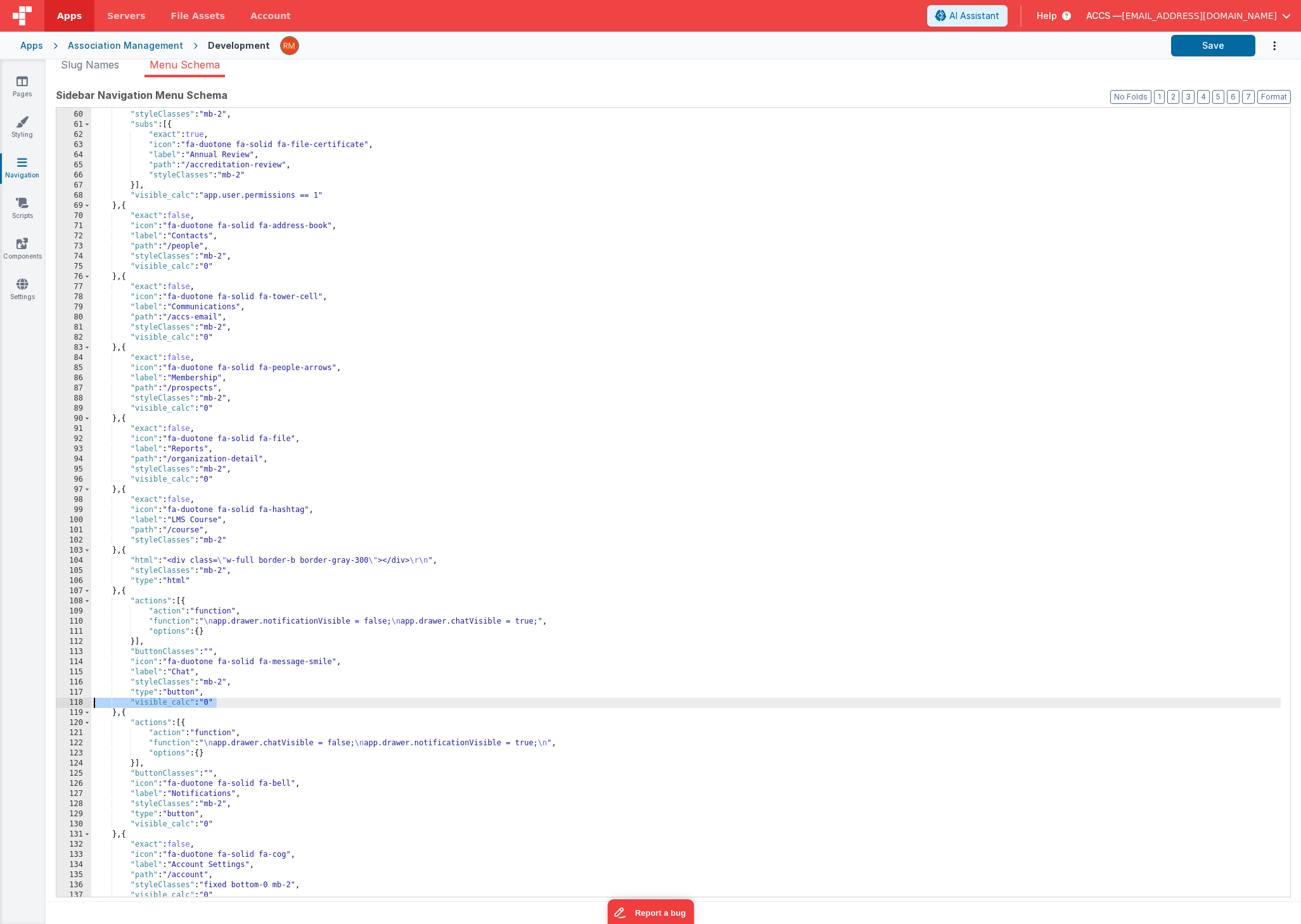
click at [246, 542] on div ""label" : "Accreditation" , "styleClasses" : "mb-2" , "subs" : [{ "exact" : tru…" at bounding box center [686, 504] width 1190 height 809
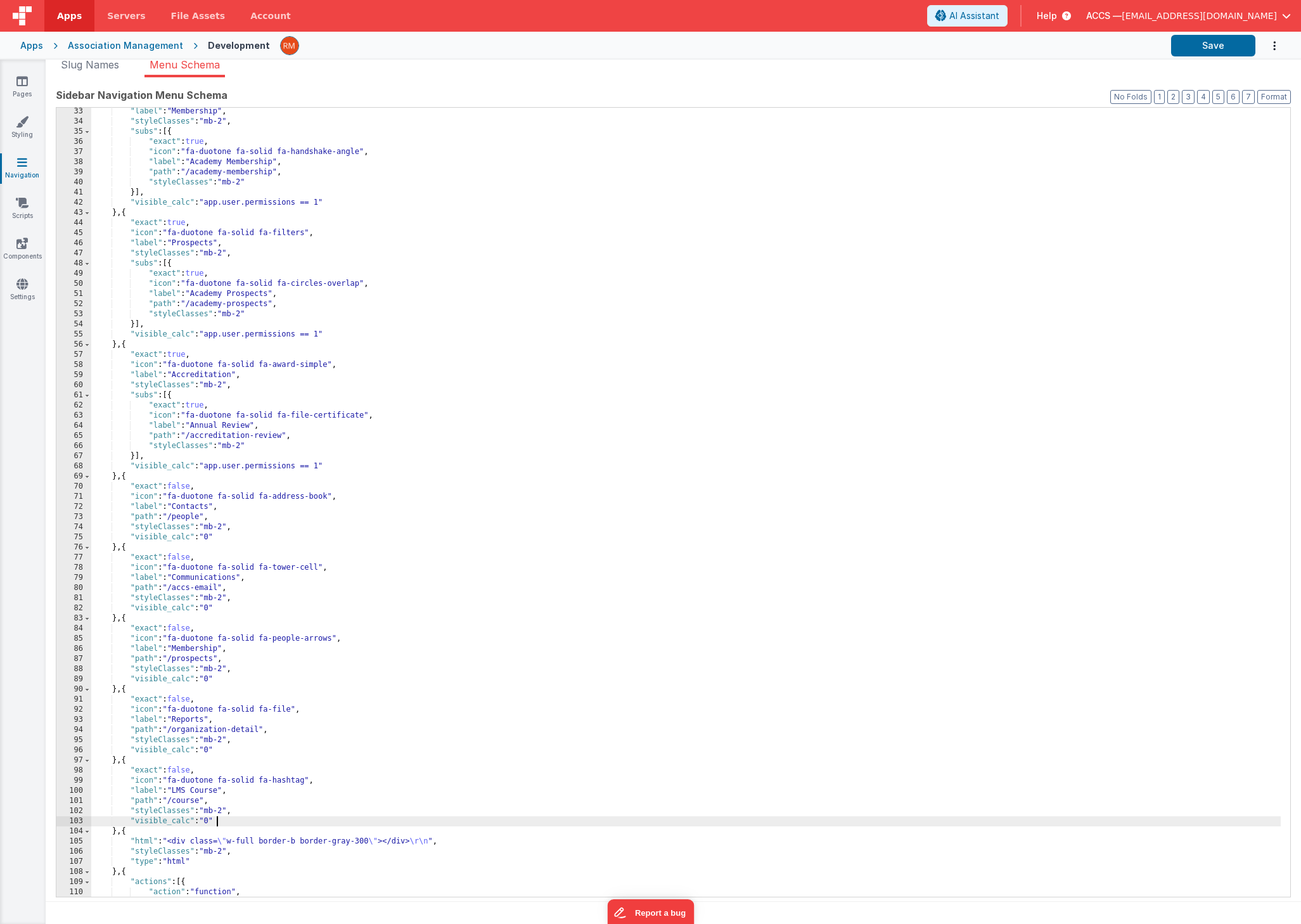
scroll to position [343, 0]
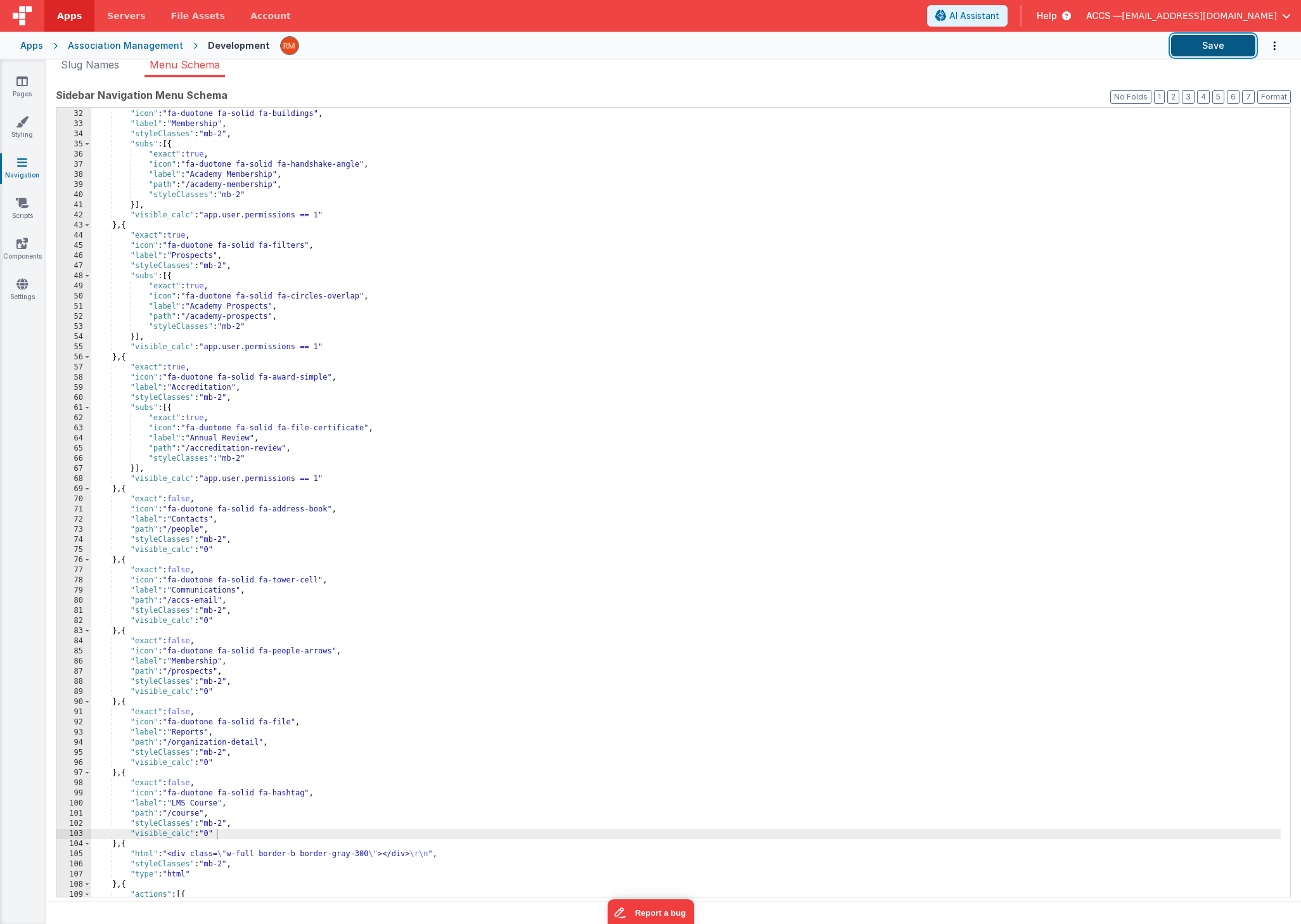
click at [1217, 40] on button "Save" at bounding box center [1213, 46] width 84 height 21
click at [1211, 42] on button "Save" at bounding box center [1213, 46] width 84 height 21
click at [1195, 47] on button "Save" at bounding box center [1213, 46] width 84 height 21
click at [103, 46] on div "Association Management" at bounding box center [125, 46] width 116 height 13
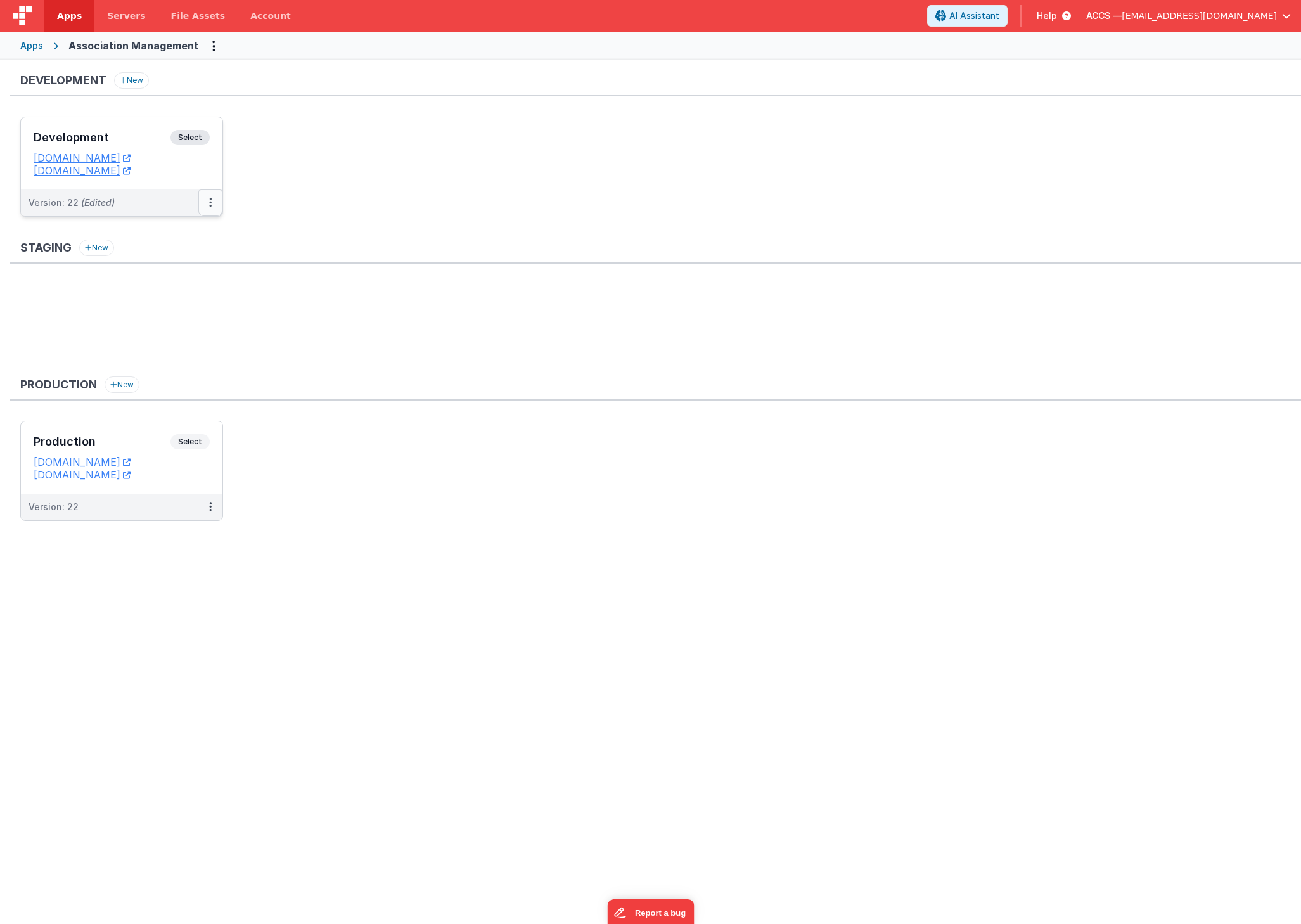
click at [208, 202] on button at bounding box center [211, 202] width 24 height 27
click at [182, 281] on link "Deploy..." at bounding box center [166, 277] width 112 height 23
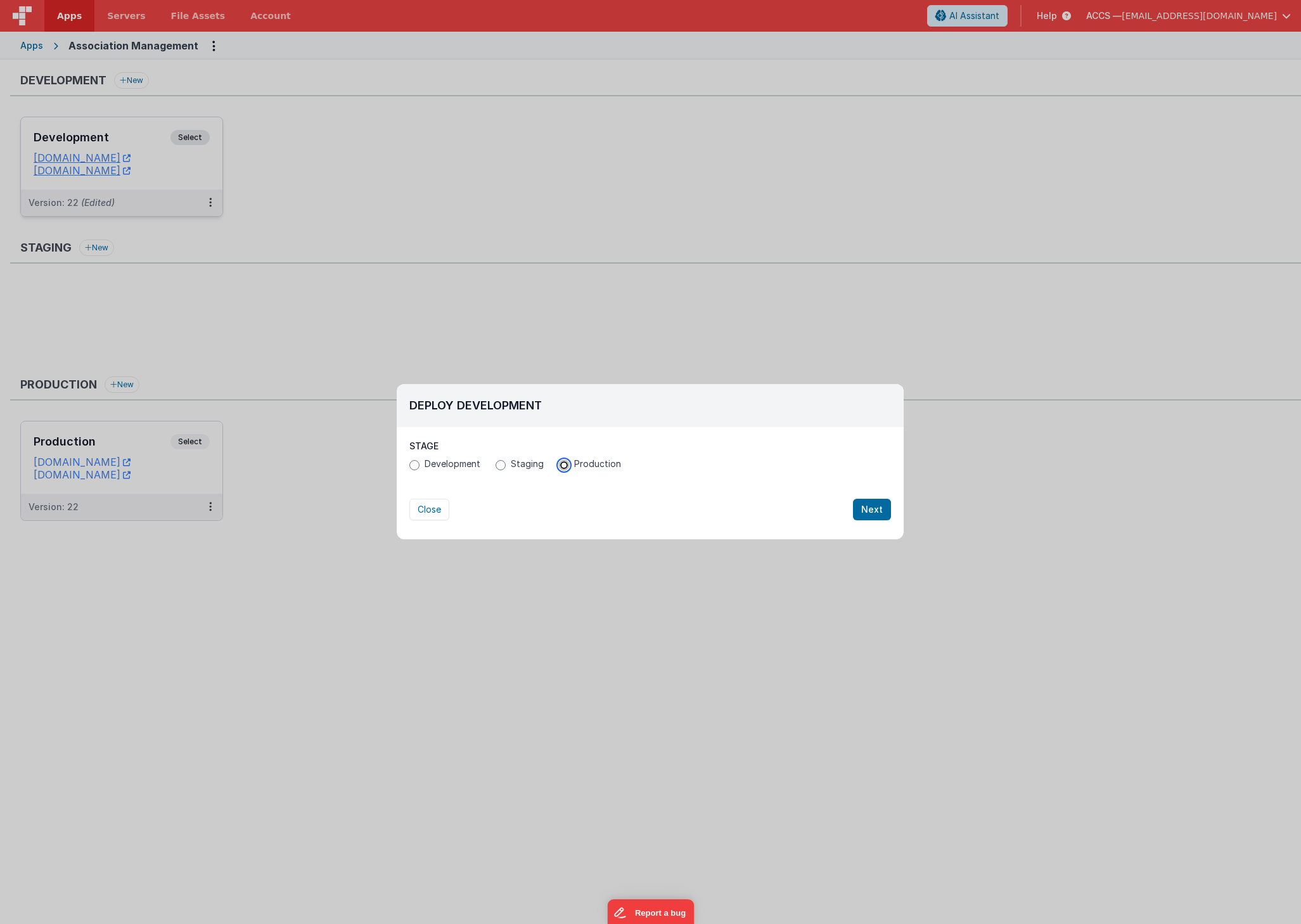
click at [566, 464] on input "Production" at bounding box center [564, 465] width 10 height 10
radio input "true"
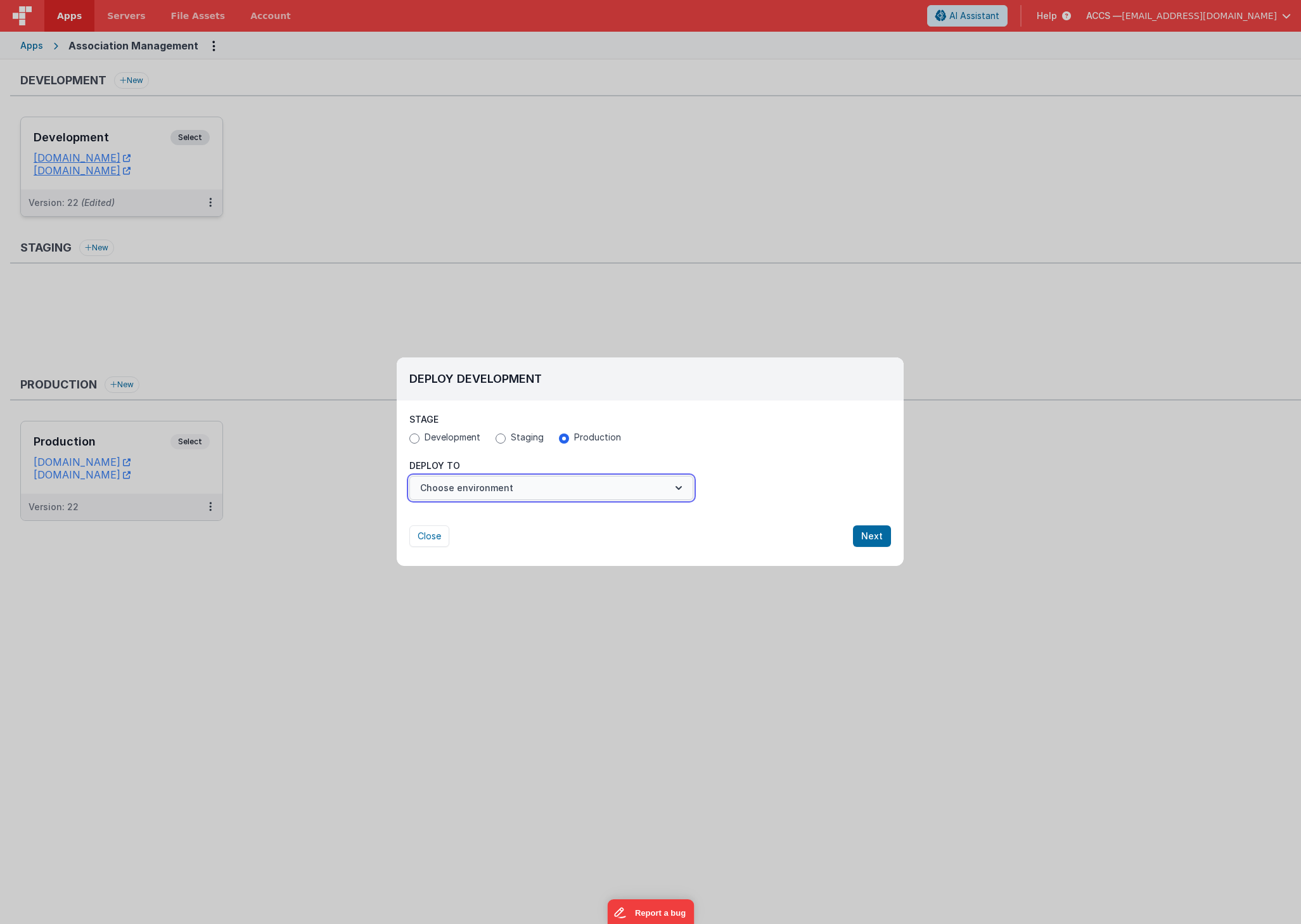
click at [641, 491] on button "Choose environment" at bounding box center [552, 488] width 284 height 24
click at [613, 521] on link "Production" at bounding box center [552, 519] width 284 height 23
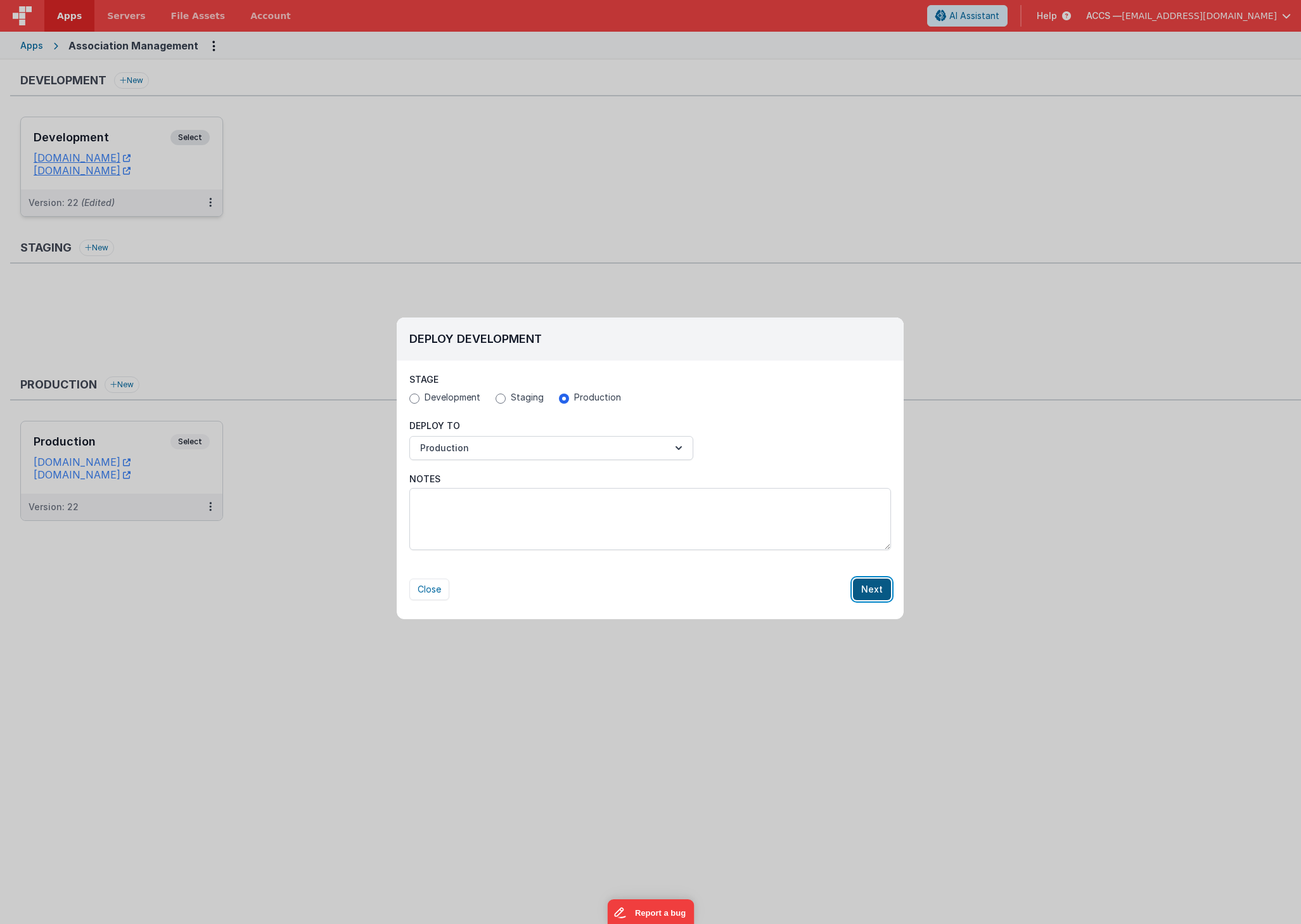
click at [870, 587] on button "Next" at bounding box center [872, 590] width 38 height 21
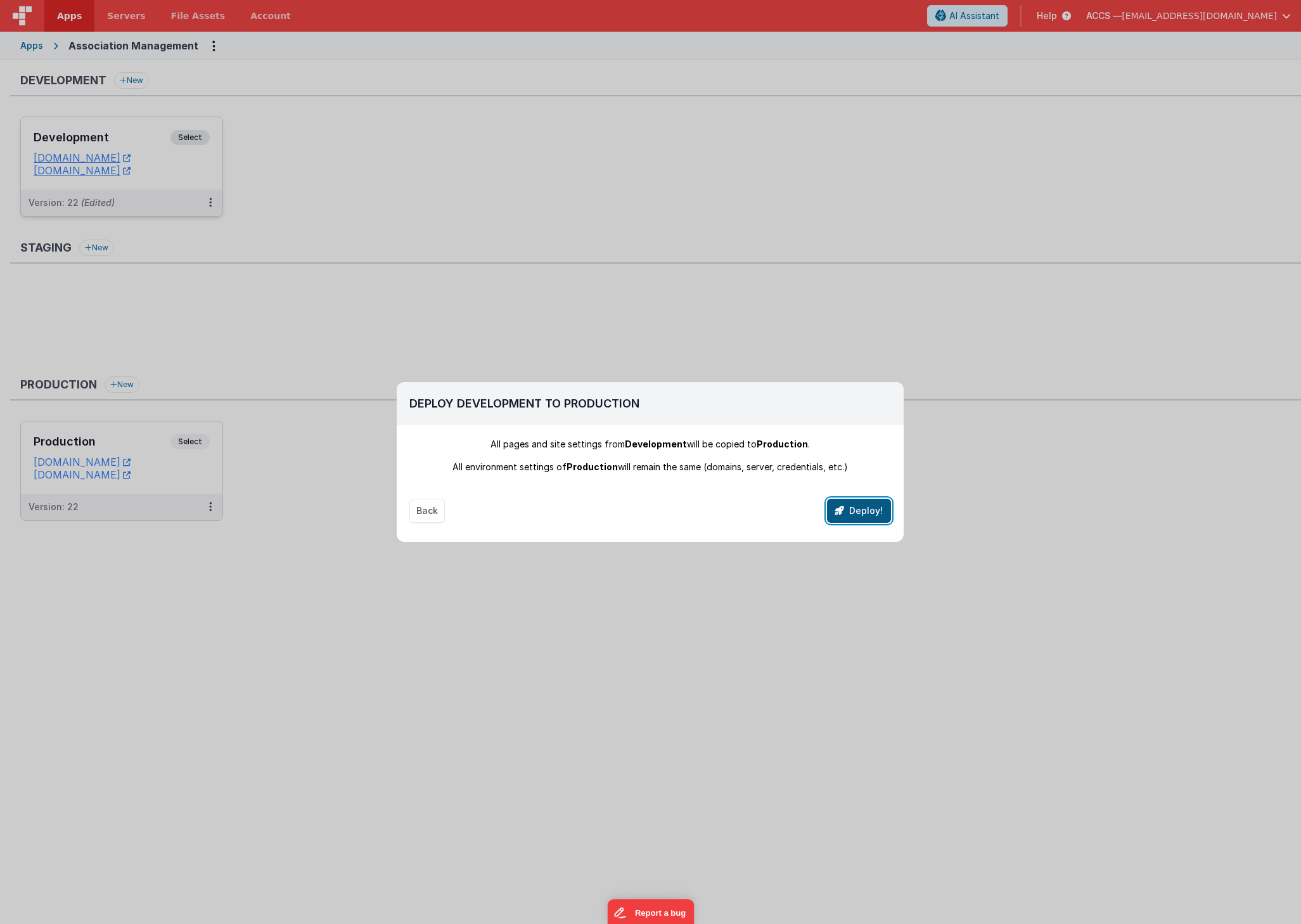
click at [866, 509] on button "Deploy!" at bounding box center [859, 511] width 64 height 24
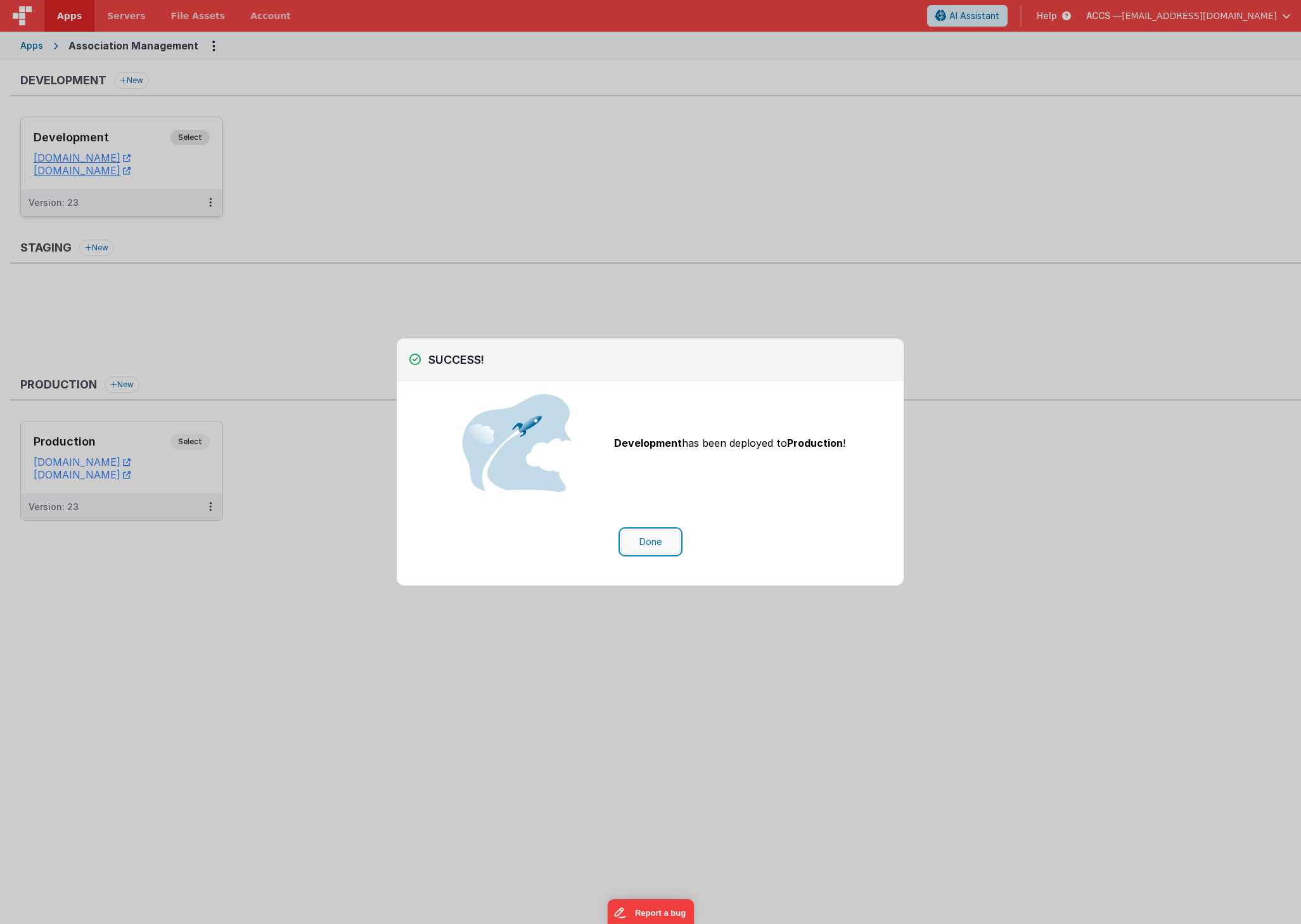
click at [649, 544] on button "Done" at bounding box center [650, 542] width 59 height 24
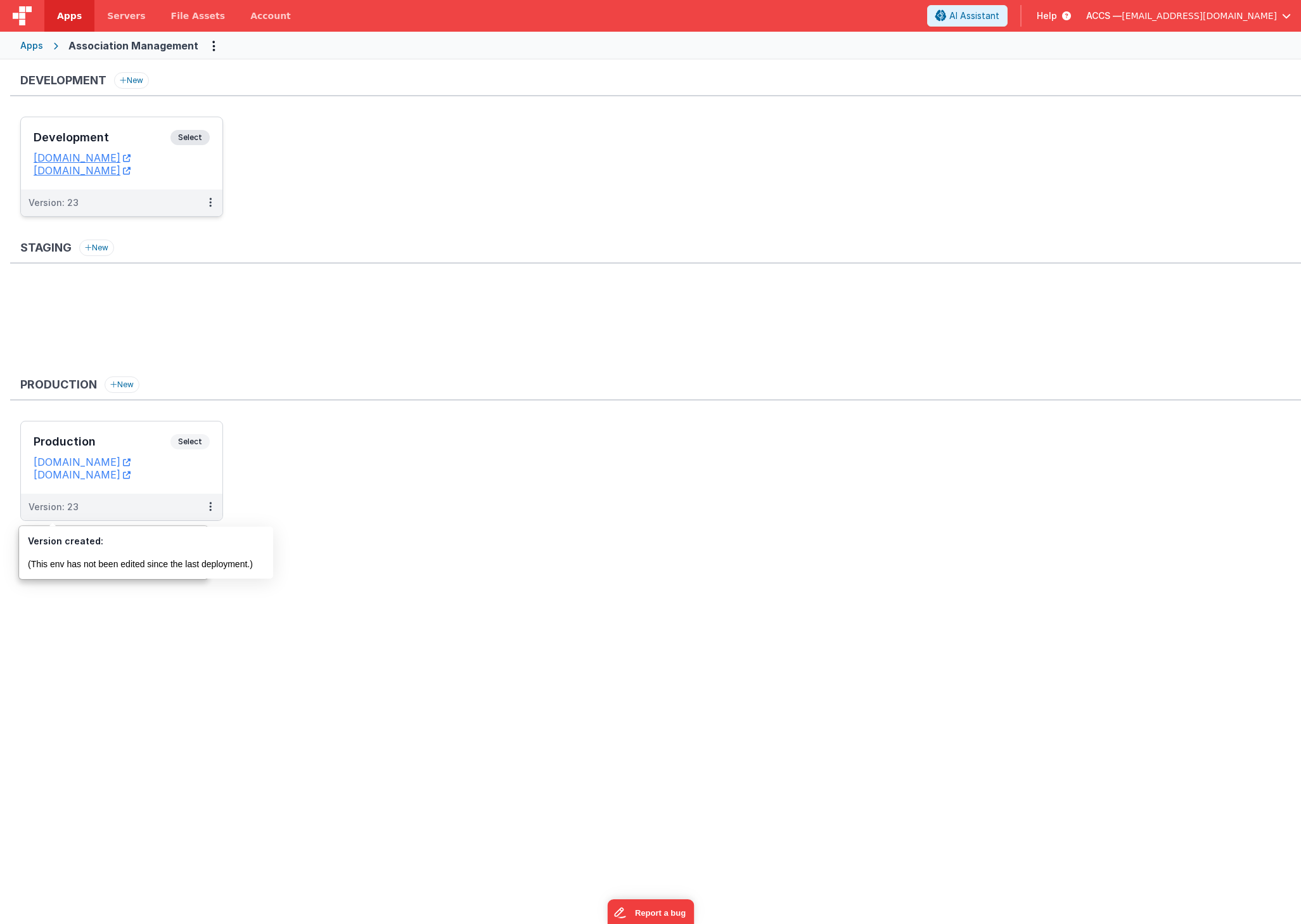
click at [500, 586] on div "Development New Development Select URLs appdev.accsedu.org amsdev.fmbetterforms…" at bounding box center [650, 489] width 1301 height 861
click at [39, 49] on div "Apps" at bounding box center [32, 46] width 23 height 13
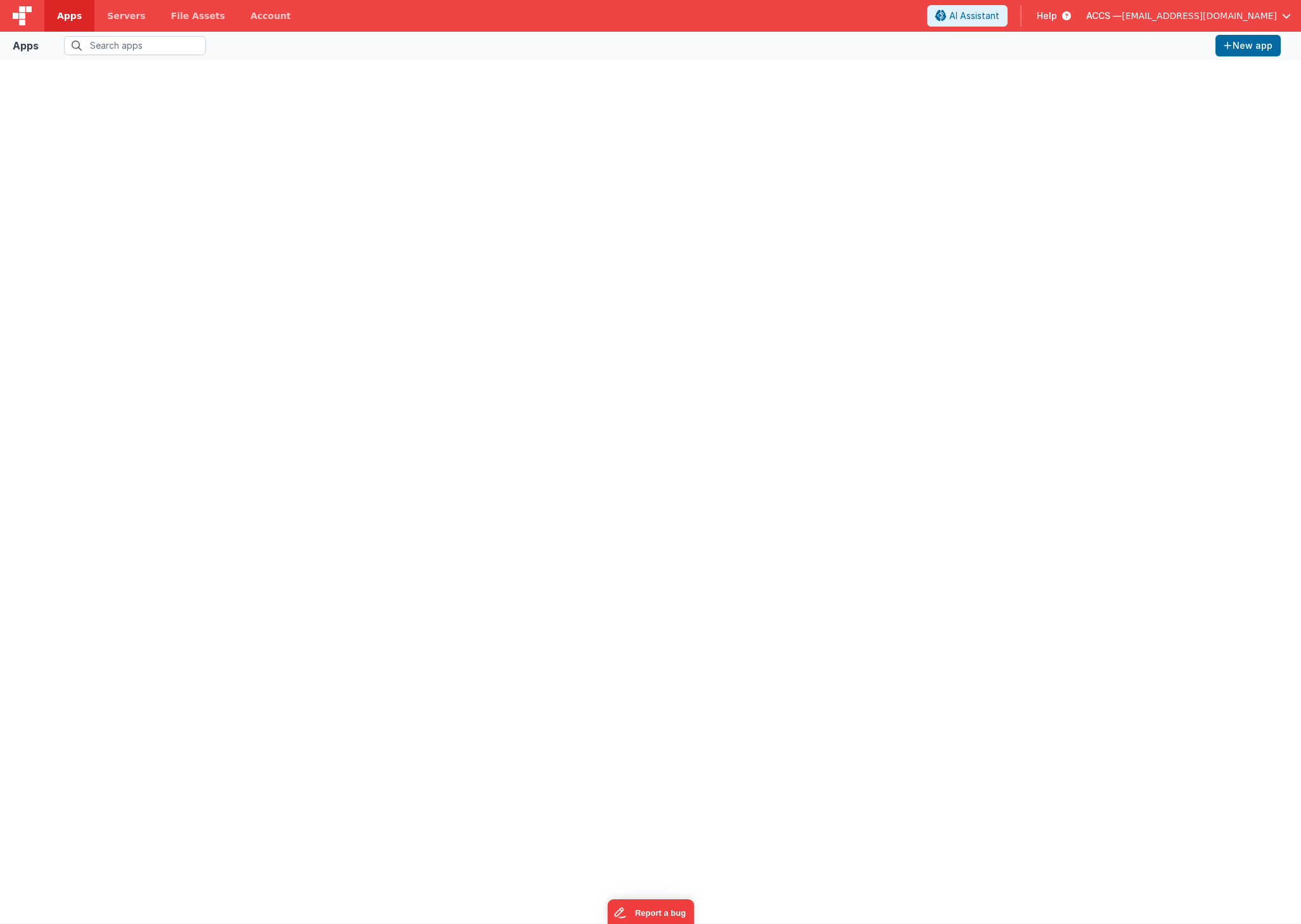
click at [56, 20] on link "Apps" at bounding box center [69, 16] width 50 height 32
click at [69, 17] on span "Apps" at bounding box center [69, 16] width 25 height 13
click at [118, 19] on span "Servers" at bounding box center [126, 16] width 38 height 13
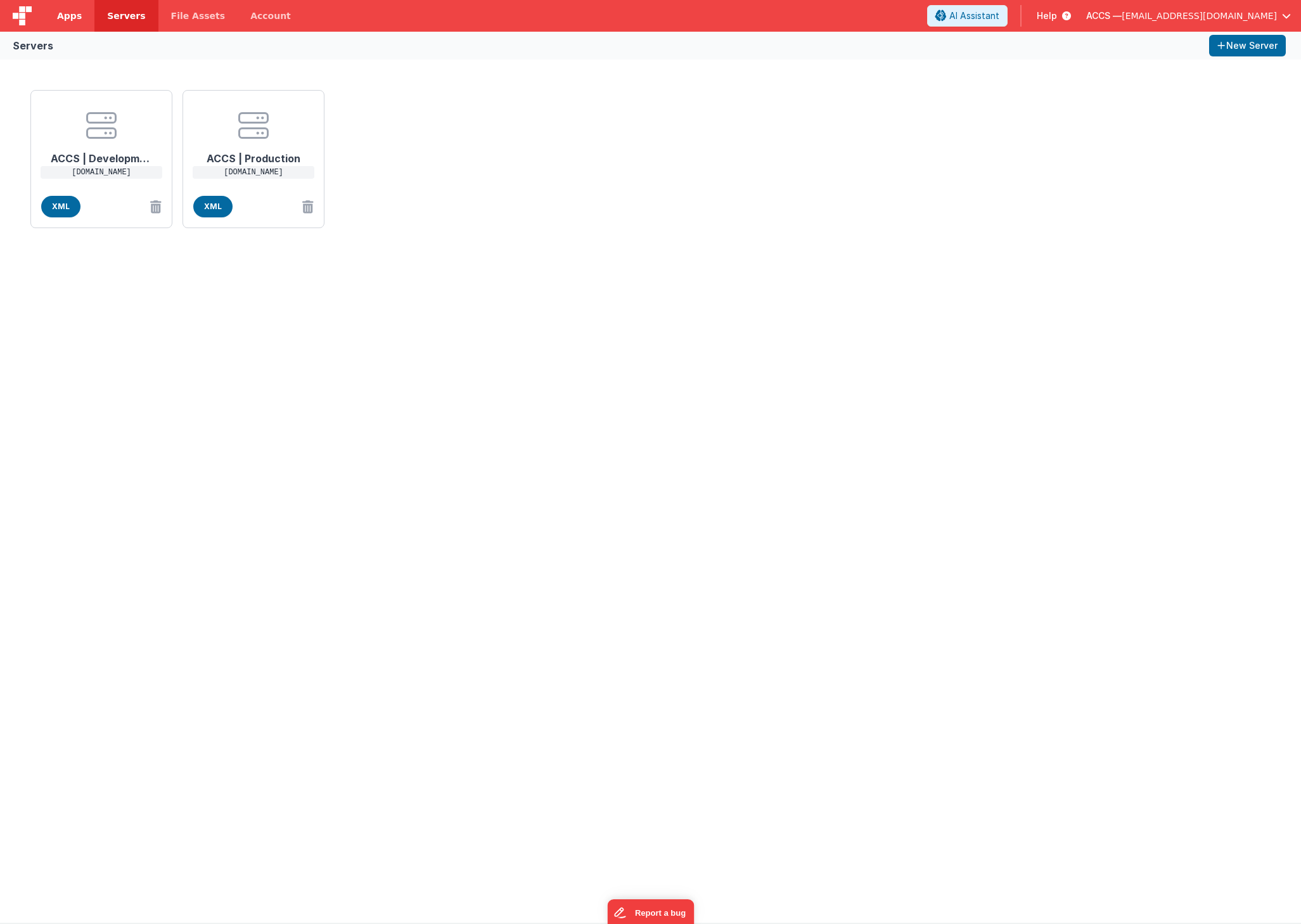
click at [65, 10] on span "Apps" at bounding box center [69, 16] width 25 height 13
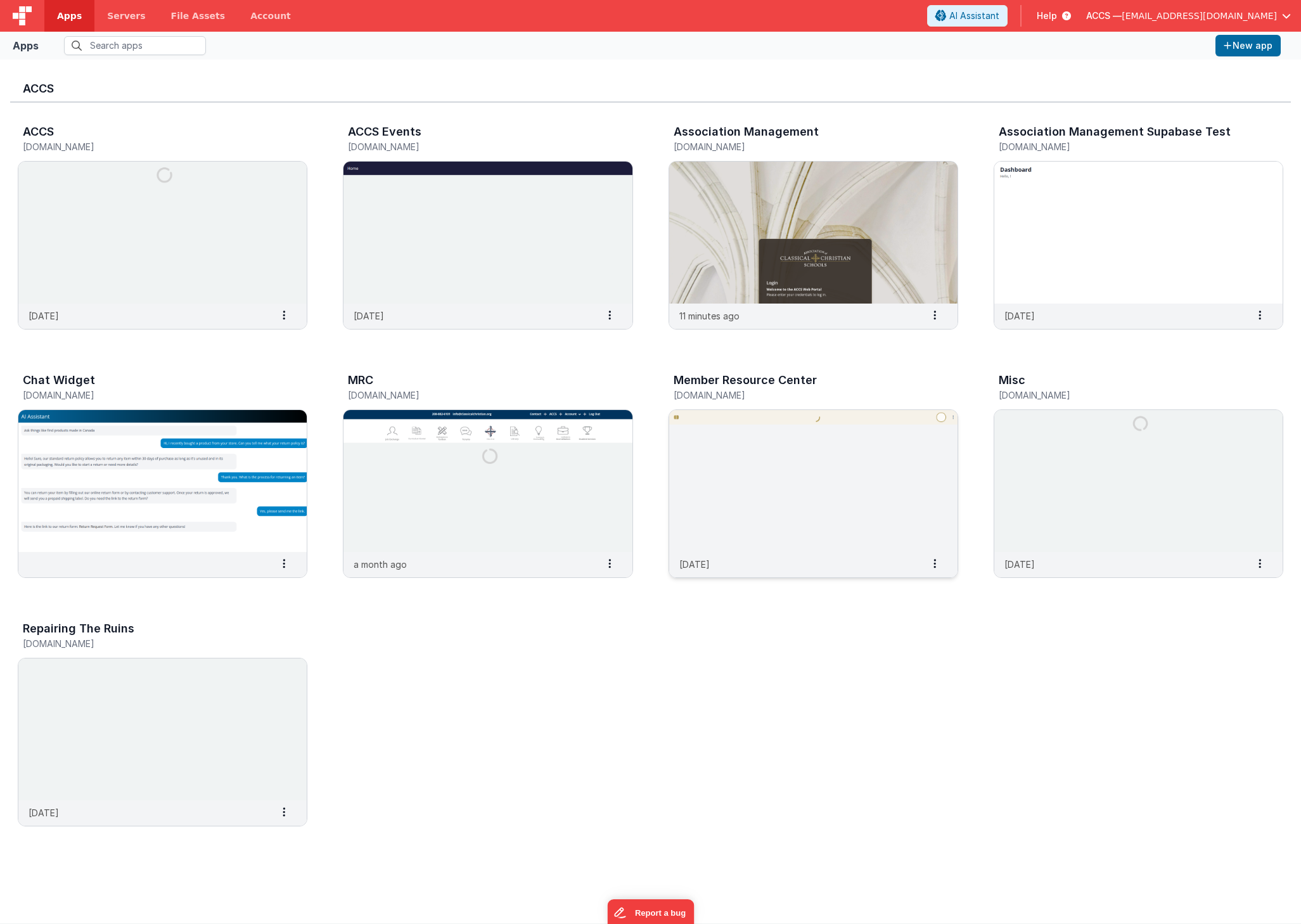
click at [792, 449] on img at bounding box center [814, 481] width 289 height 142
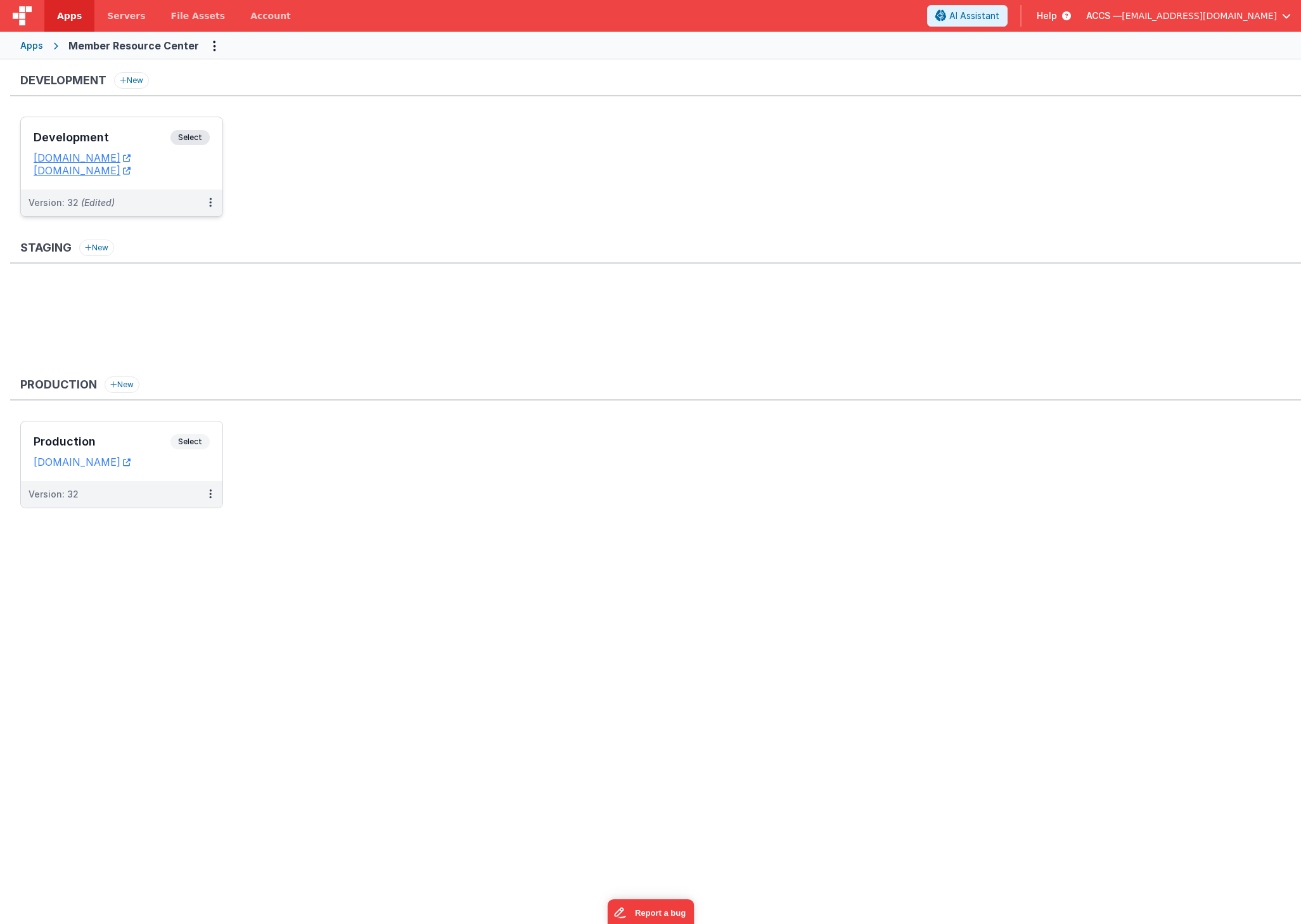
click at [161, 138] on h3 "Development" at bounding box center [102, 138] width 137 height 13
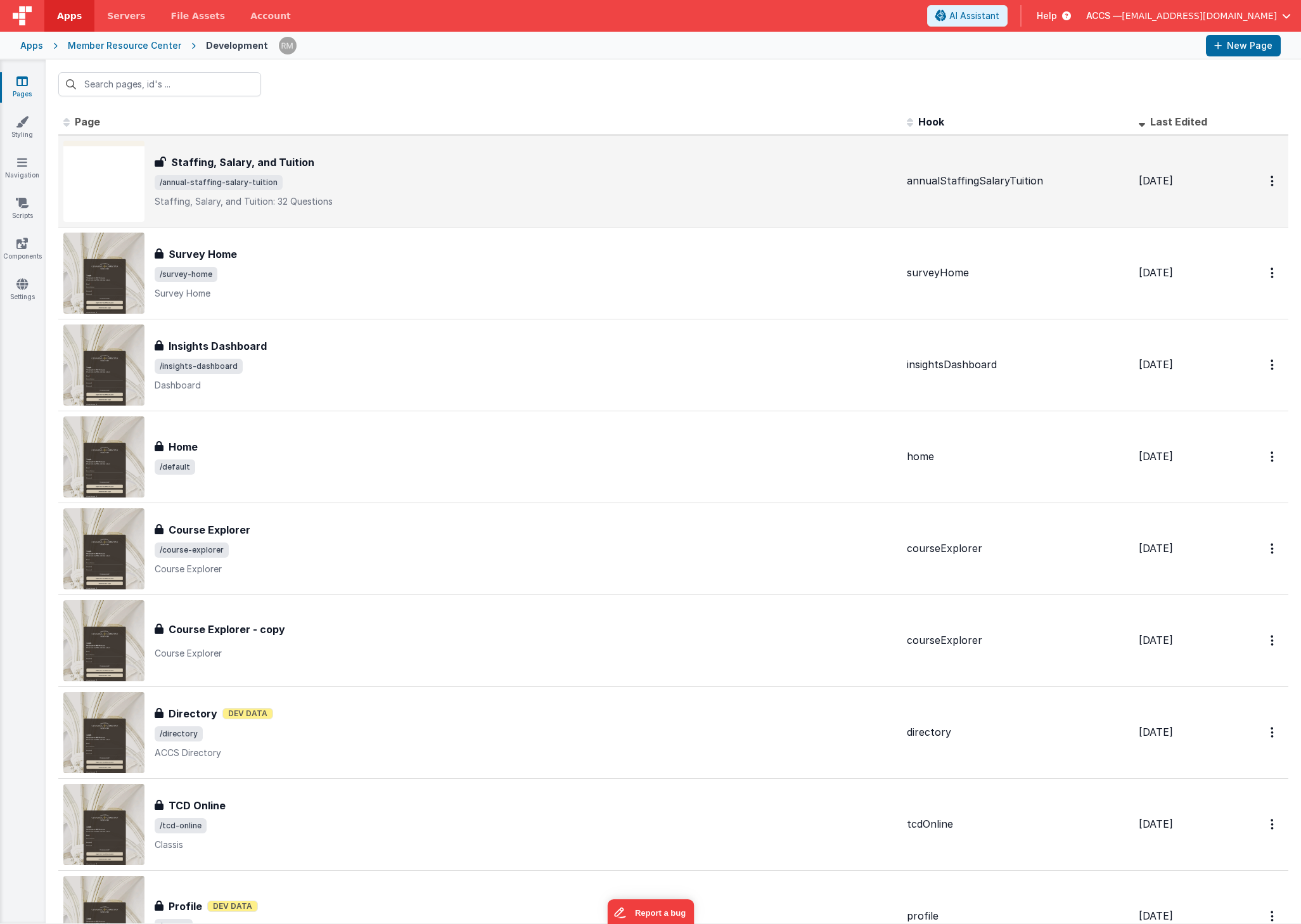
click at [502, 180] on span "/annual-staffing-salary-tuition" at bounding box center [526, 182] width 742 height 15
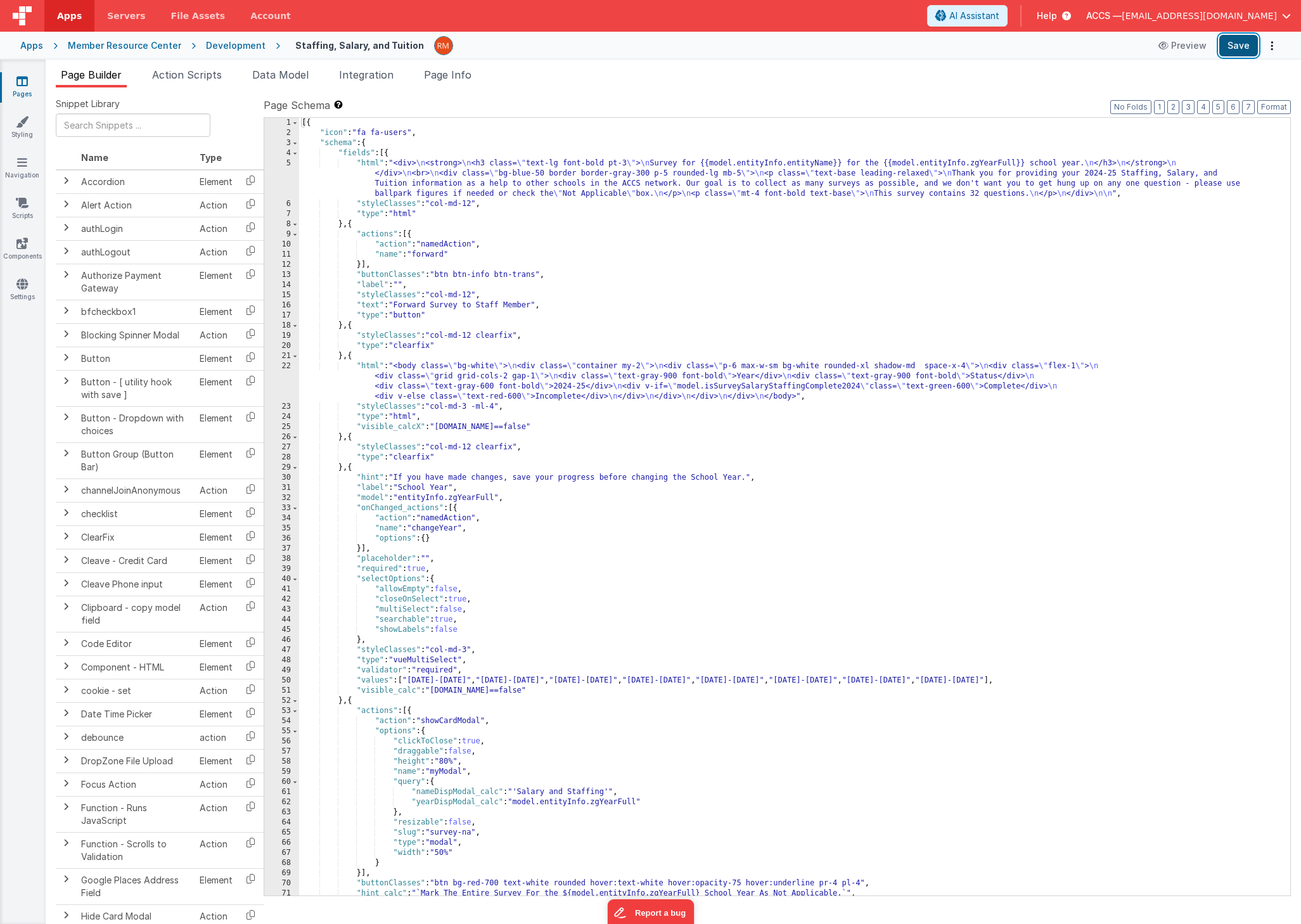
click at [1236, 50] on button "Save" at bounding box center [1239, 46] width 39 height 21
click at [24, 86] on icon at bounding box center [22, 81] width 11 height 13
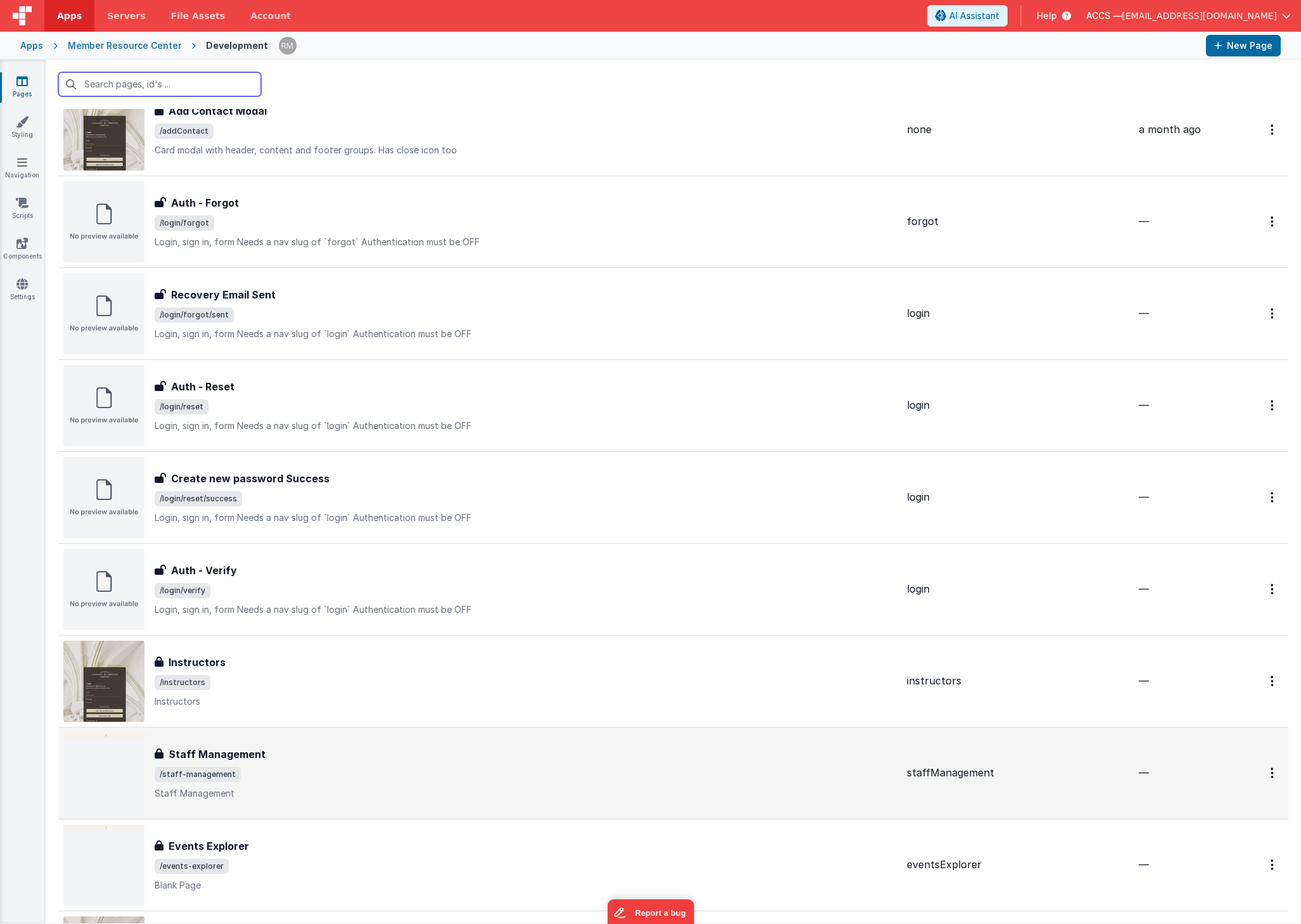
scroll to position [2213, 0]
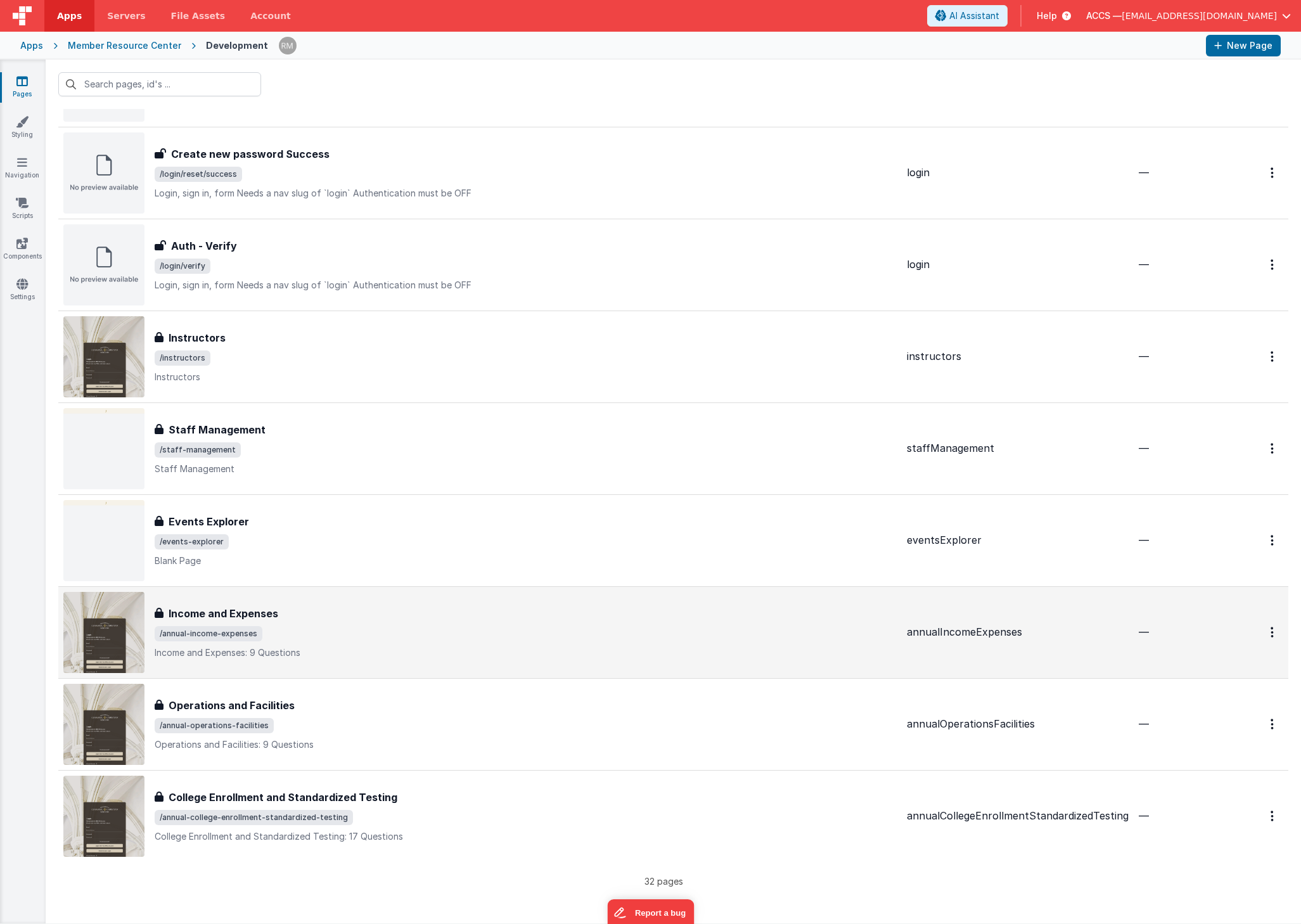
click at [558, 614] on div "Income and Expenses" at bounding box center [526, 613] width 742 height 15
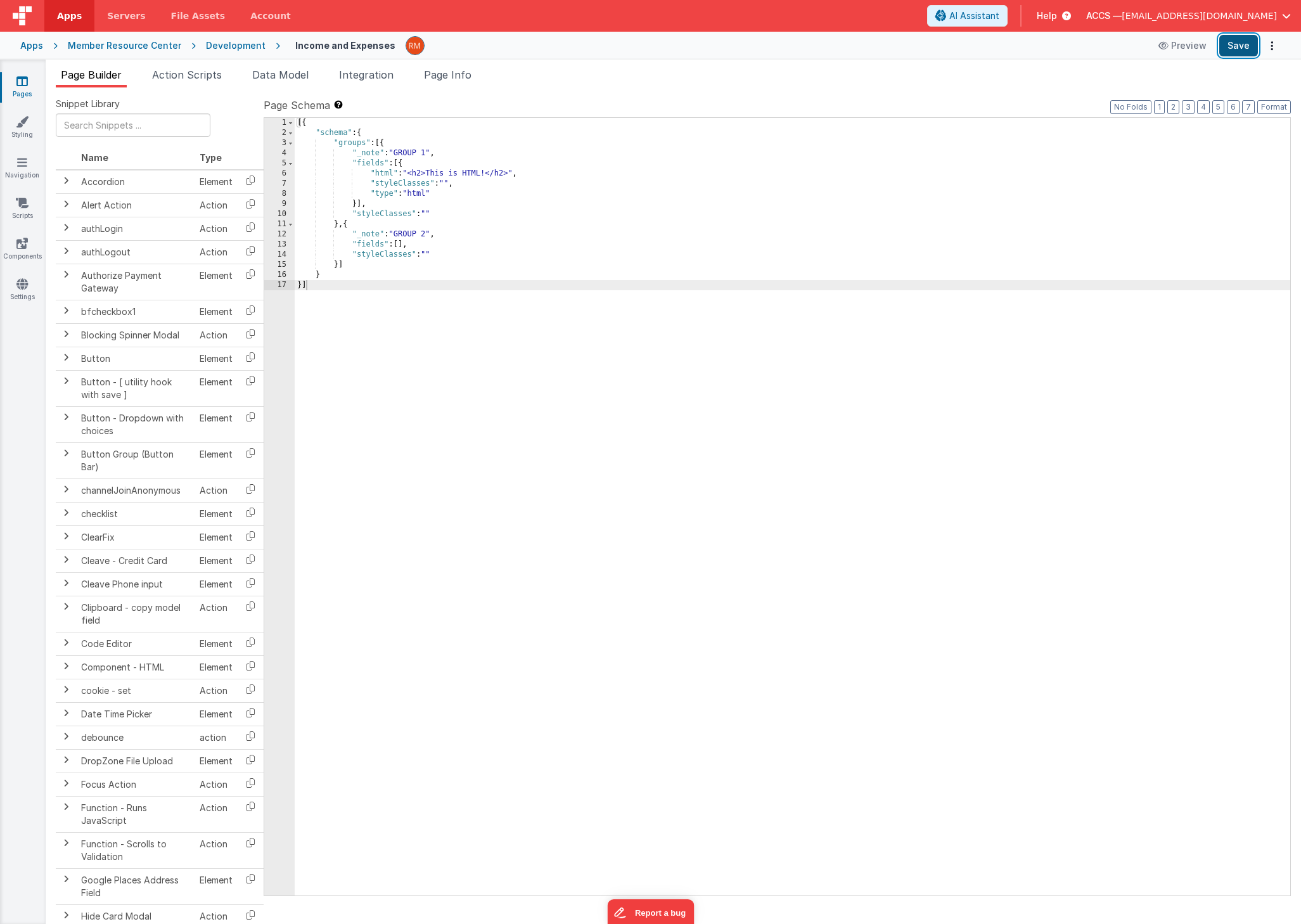
click at [1247, 51] on button "Save" at bounding box center [1239, 46] width 39 height 21
click at [1238, 46] on button "Save" at bounding box center [1239, 46] width 39 height 21
